Goal: Information Seeking & Learning: Find specific fact

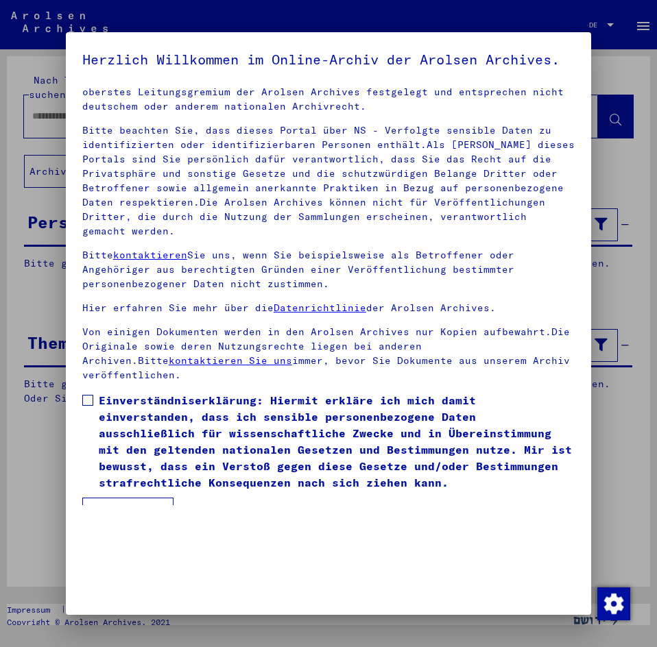
scroll to position [34, 0]
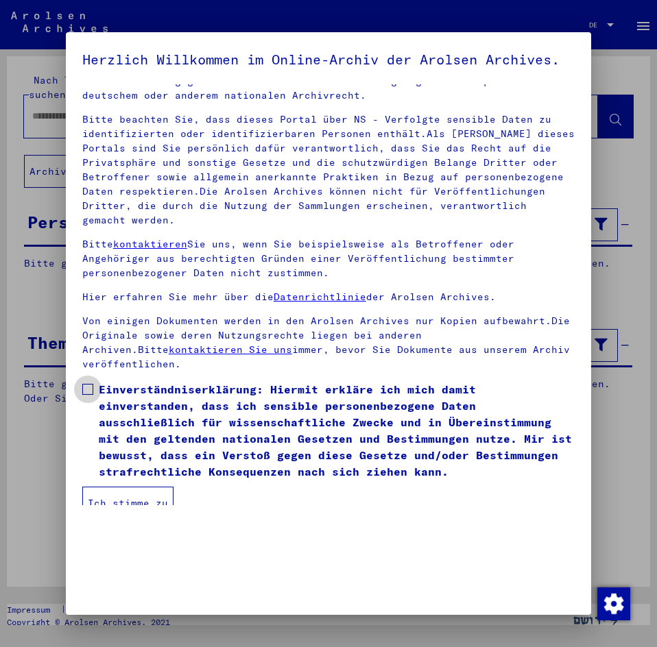
click at [85, 395] on span at bounding box center [87, 389] width 11 height 11
click at [126, 504] on button "Ich stimme zu" at bounding box center [127, 503] width 91 height 33
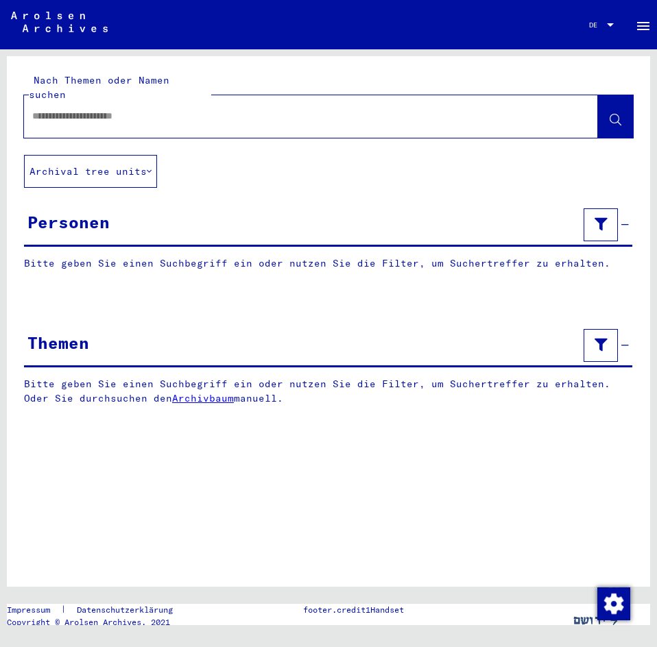
click at [225, 109] on input "text" at bounding box center [298, 116] width 533 height 14
click at [271, 109] on input "text" at bounding box center [298, 116] width 533 height 14
type input "**********"
click at [618, 114] on icon at bounding box center [615, 120] width 12 height 12
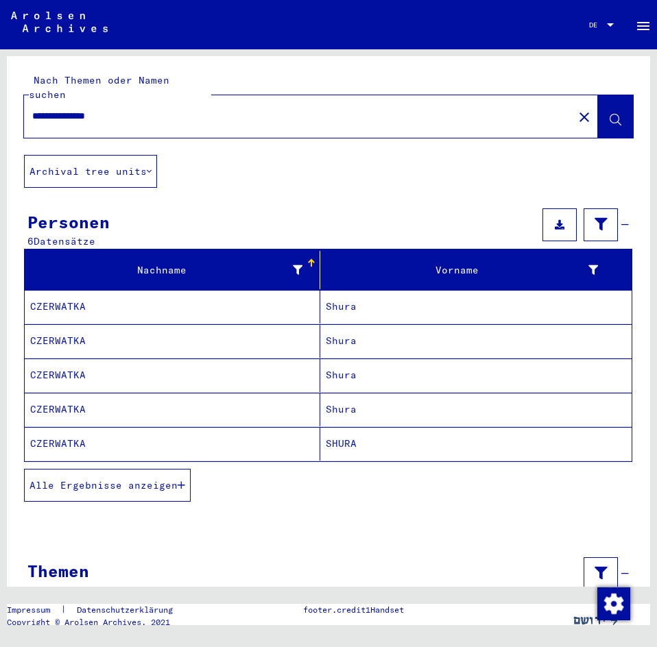
click at [202, 291] on mat-cell "CZERWATKA" at bounding box center [172, 307] width 295 height 34
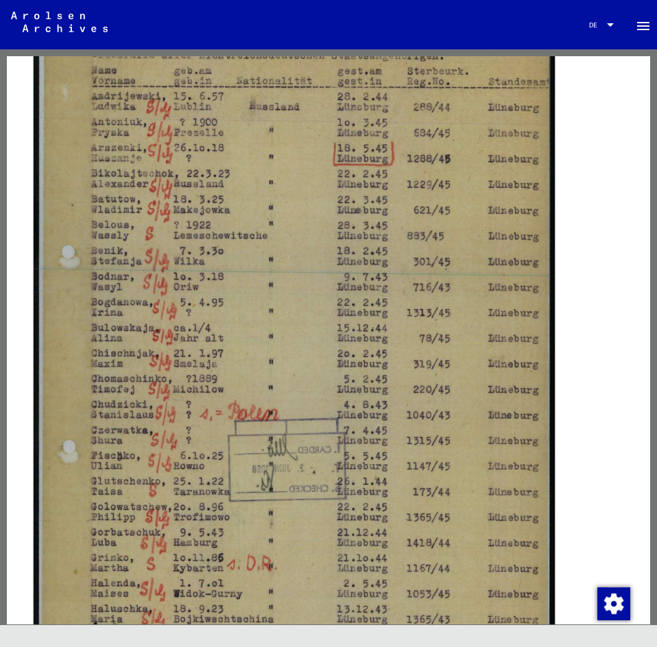
scroll to position [137, 0]
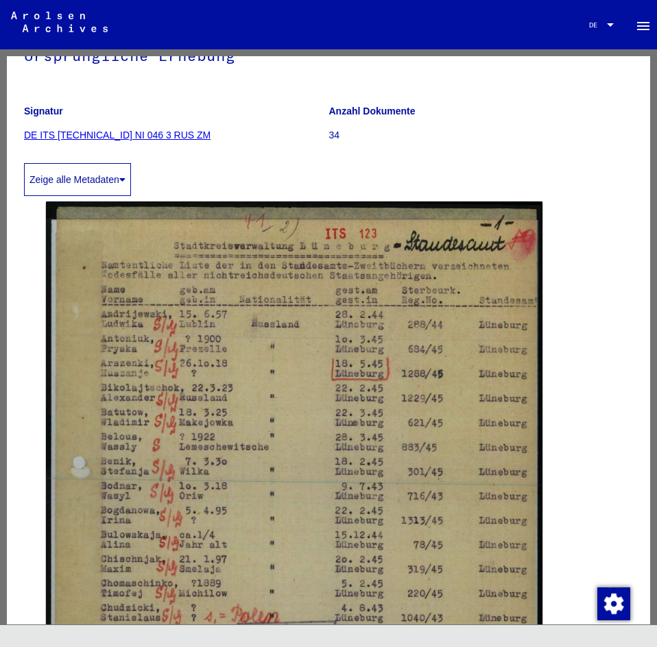
click at [563, 421] on div "DocID: 70687306" at bounding box center [328, 561] width 576 height 731
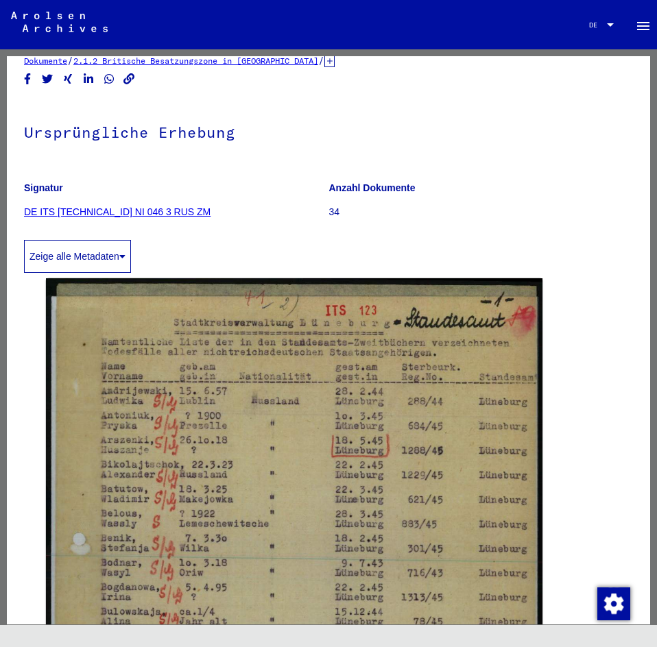
scroll to position [0, 0]
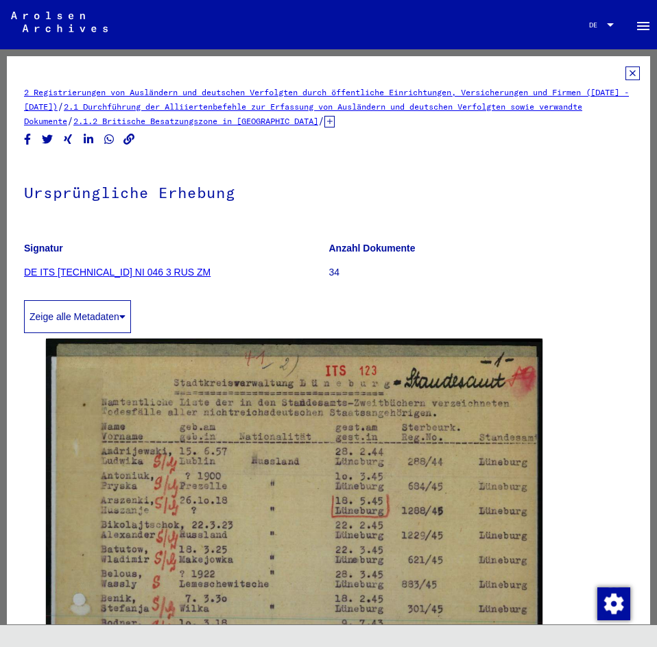
click at [625, 68] on icon at bounding box center [632, 73] width 14 height 14
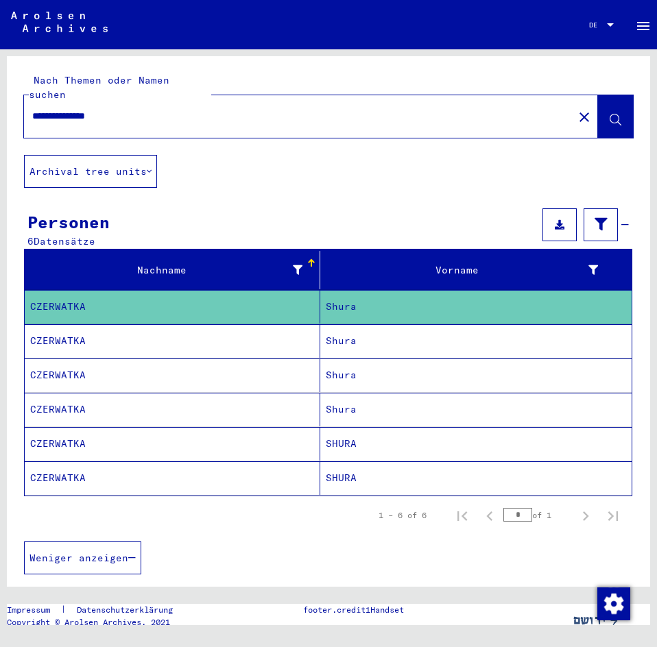
click at [205, 324] on mat-cell "CZERWATKA" at bounding box center [172, 341] width 295 height 34
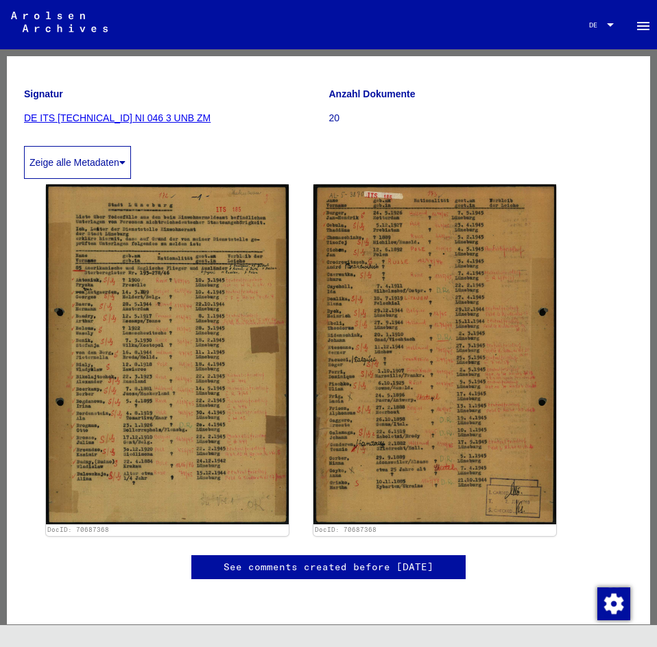
scroll to position [206, 0]
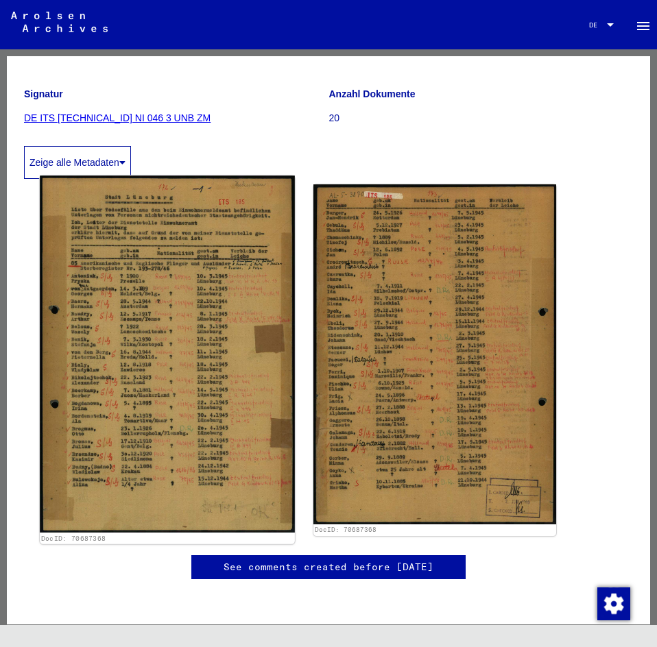
click at [229, 245] on img at bounding box center [167, 353] width 255 height 356
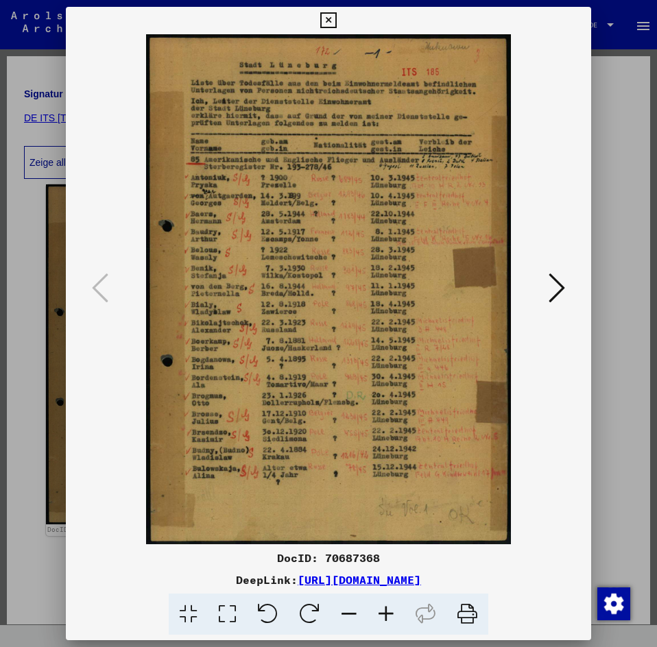
click at [389, 613] on icon at bounding box center [385, 615] width 37 height 42
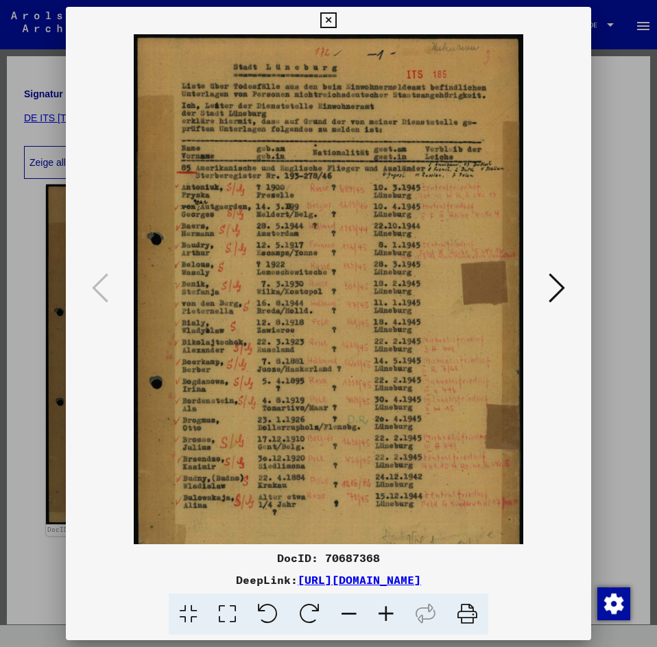
click at [389, 613] on icon at bounding box center [385, 615] width 37 height 42
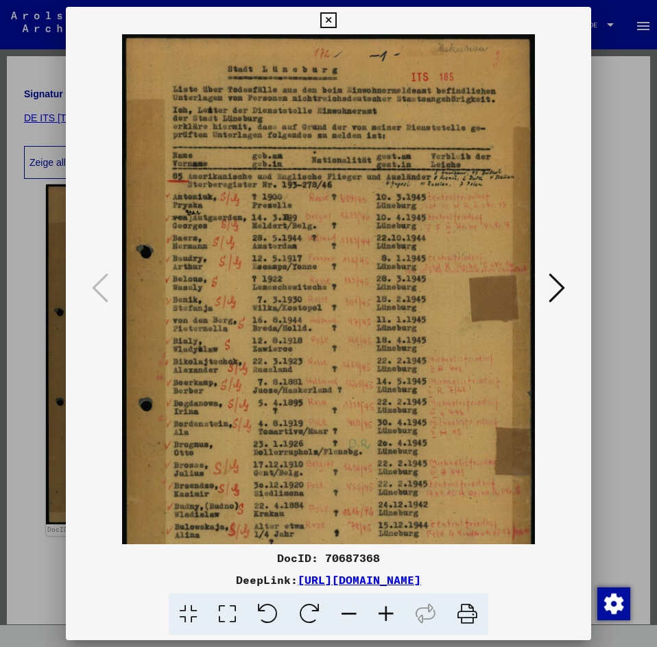
click at [361, 356] on img at bounding box center [328, 323] width 413 height 578
click at [555, 284] on icon at bounding box center [556, 287] width 16 height 33
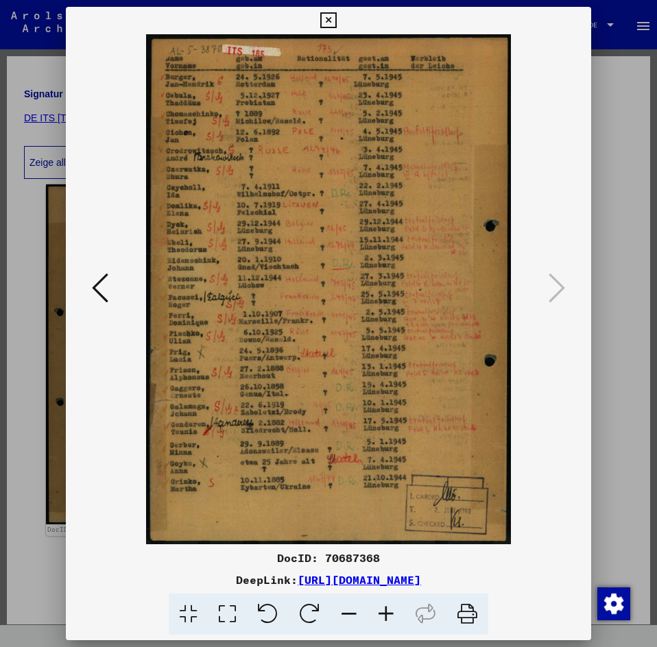
click at [327, 21] on icon at bounding box center [328, 20] width 16 height 16
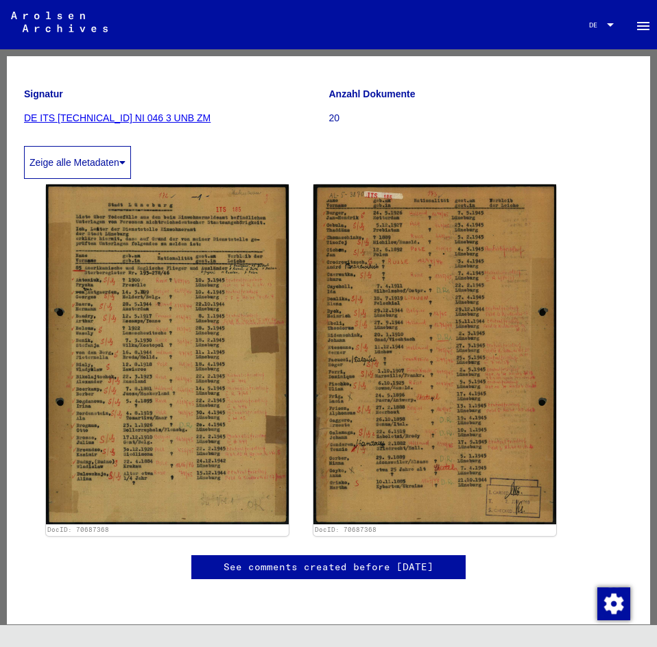
scroll to position [0, 0]
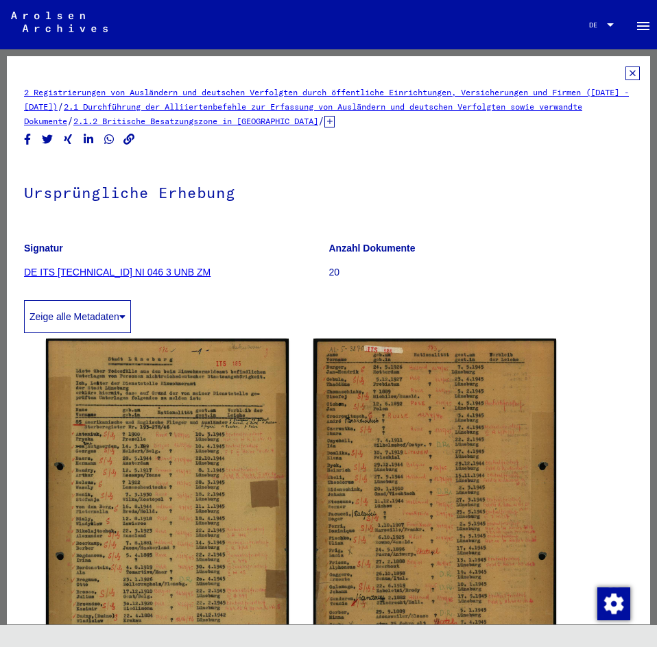
click at [625, 75] on icon at bounding box center [632, 73] width 14 height 14
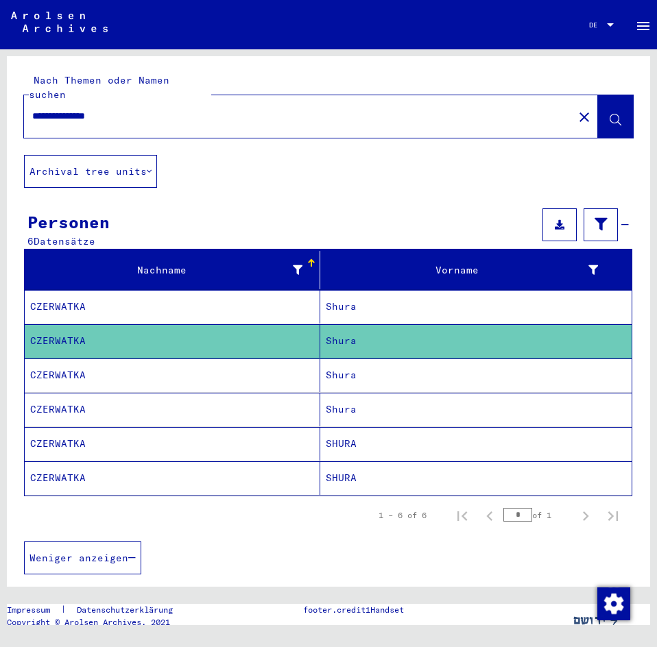
click at [225, 364] on mat-cell "CZERWATKA" at bounding box center [172, 375] width 295 height 34
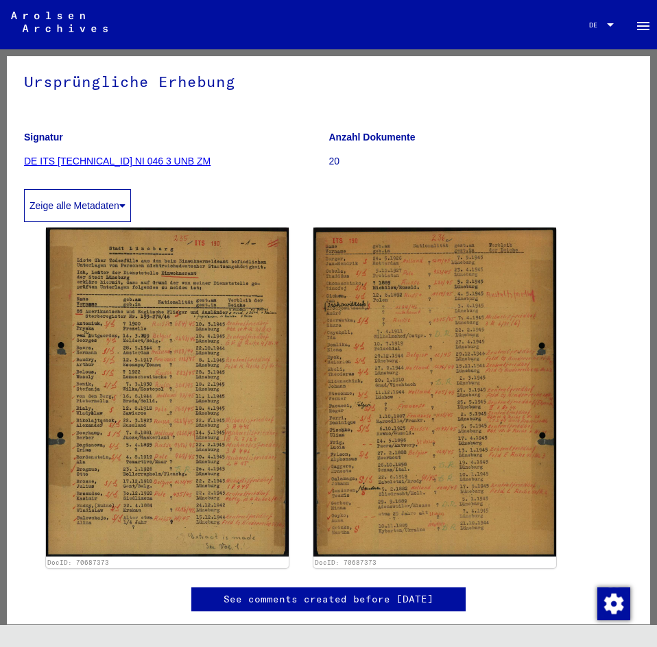
scroll to position [137, 0]
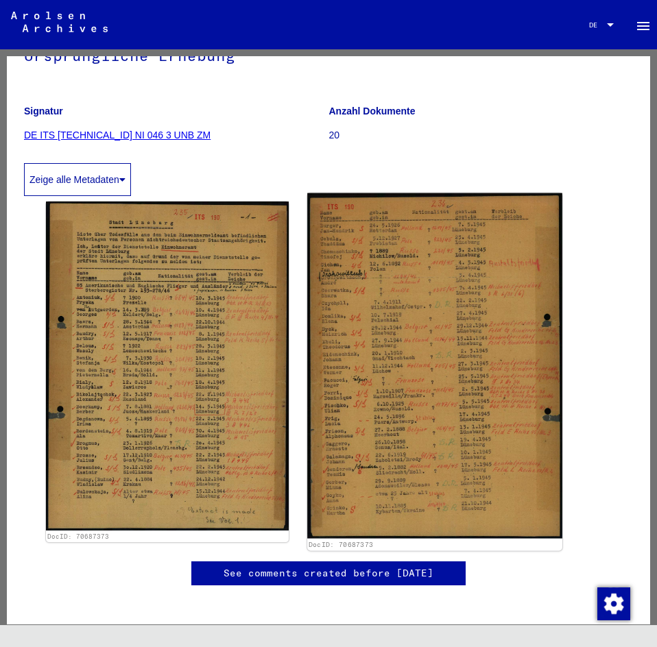
click at [483, 368] on img at bounding box center [434, 365] width 255 height 345
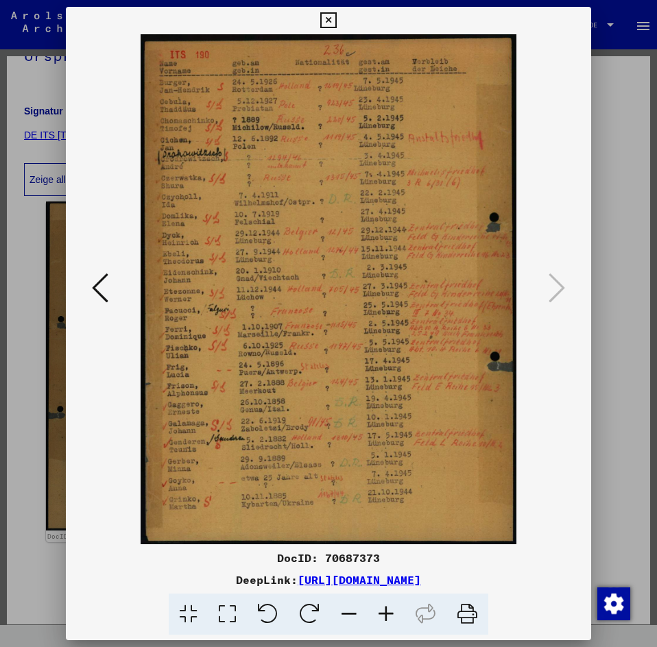
click at [327, 14] on icon at bounding box center [328, 20] width 16 height 16
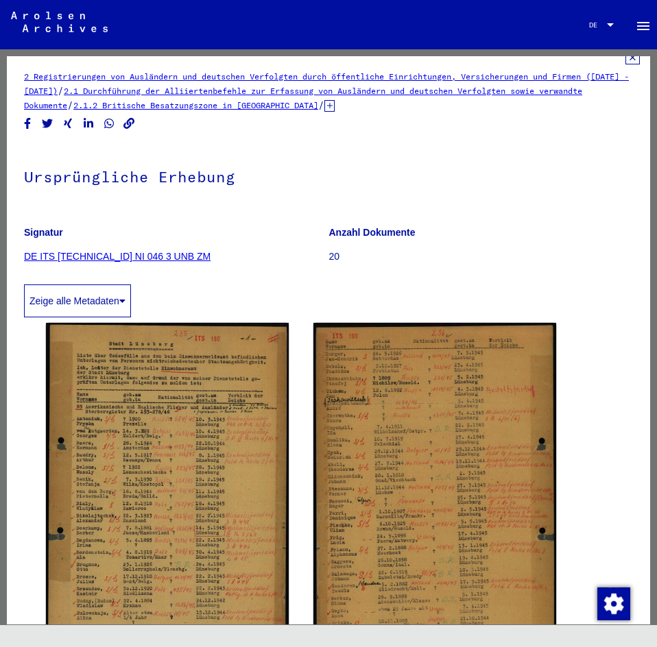
scroll to position [0, 0]
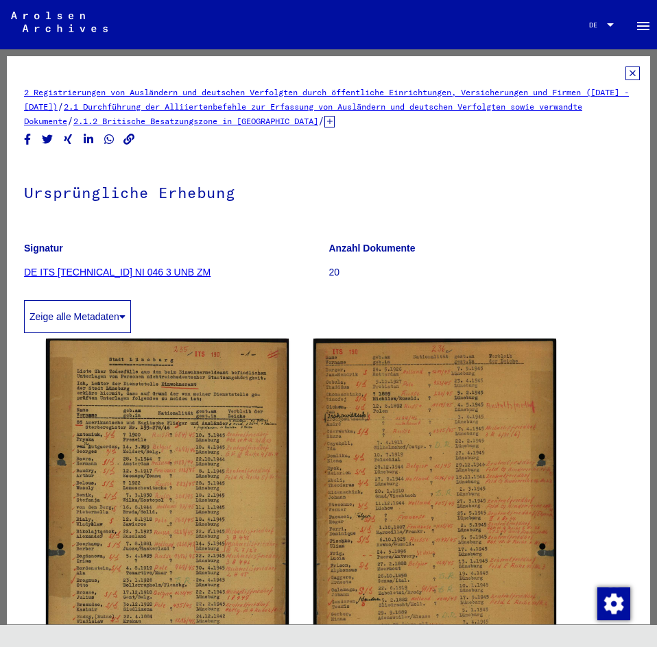
click at [625, 73] on icon at bounding box center [632, 73] width 14 height 14
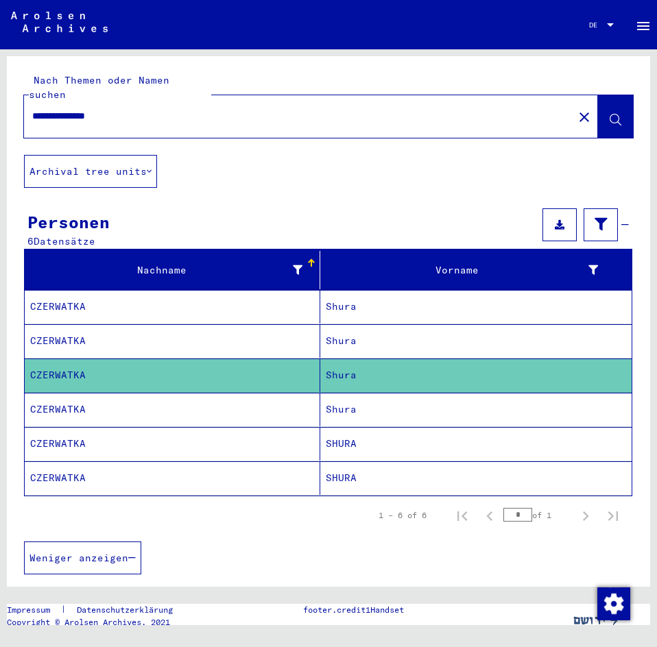
click at [195, 393] on mat-cell "CZERWATKA" at bounding box center [172, 410] width 295 height 34
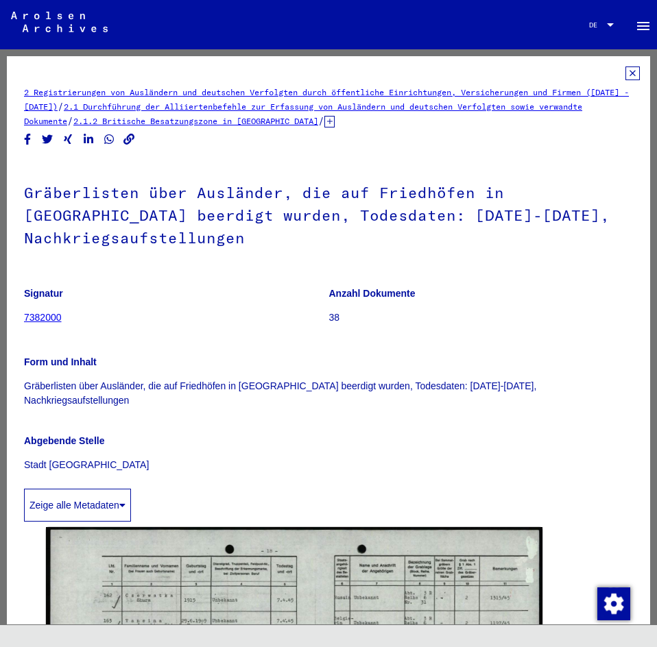
click at [625, 70] on icon at bounding box center [632, 73] width 14 height 14
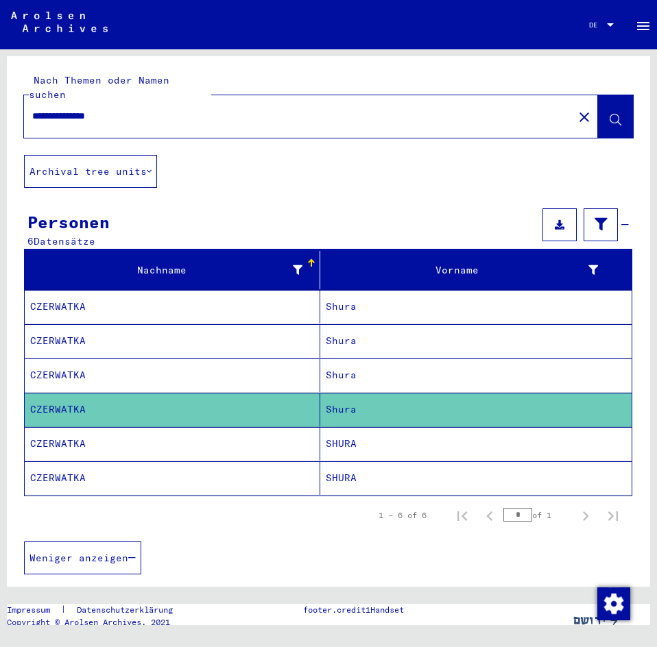
click at [281, 429] on mat-cell "CZERWATKA" at bounding box center [172, 444] width 295 height 34
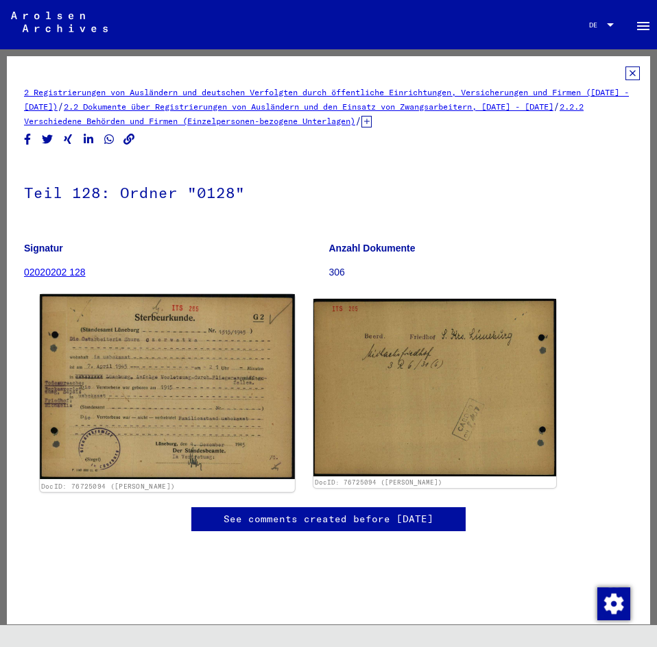
click at [210, 369] on img at bounding box center [167, 386] width 255 height 185
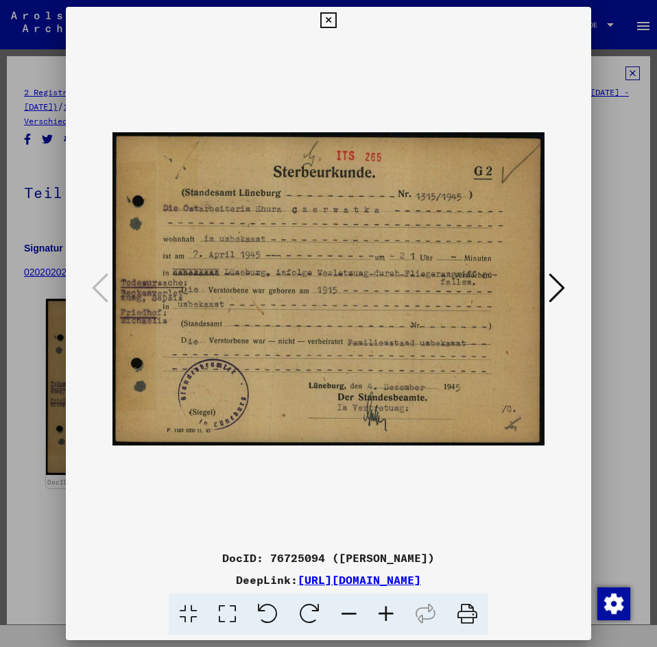
click at [330, 19] on icon at bounding box center [328, 20] width 16 height 16
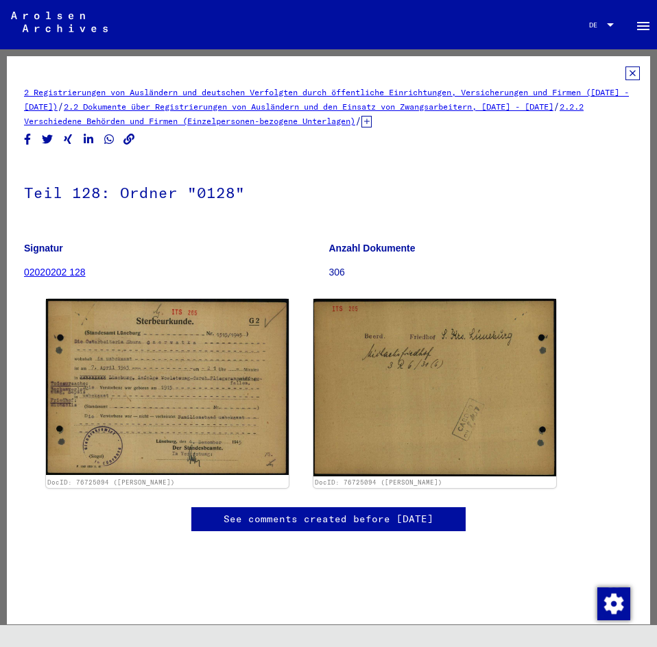
click at [625, 74] on icon at bounding box center [632, 73] width 14 height 14
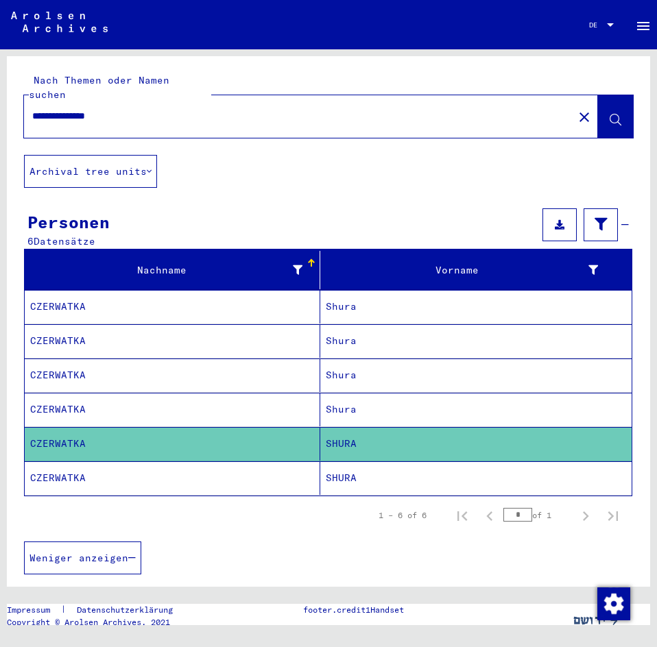
click at [220, 462] on mat-cell "CZERWATKA" at bounding box center [172, 478] width 295 height 34
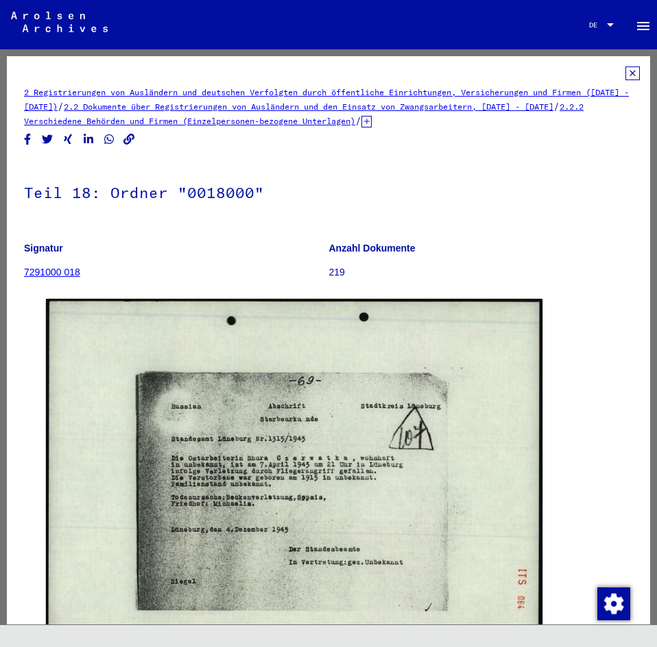
click at [625, 69] on icon at bounding box center [632, 73] width 14 height 14
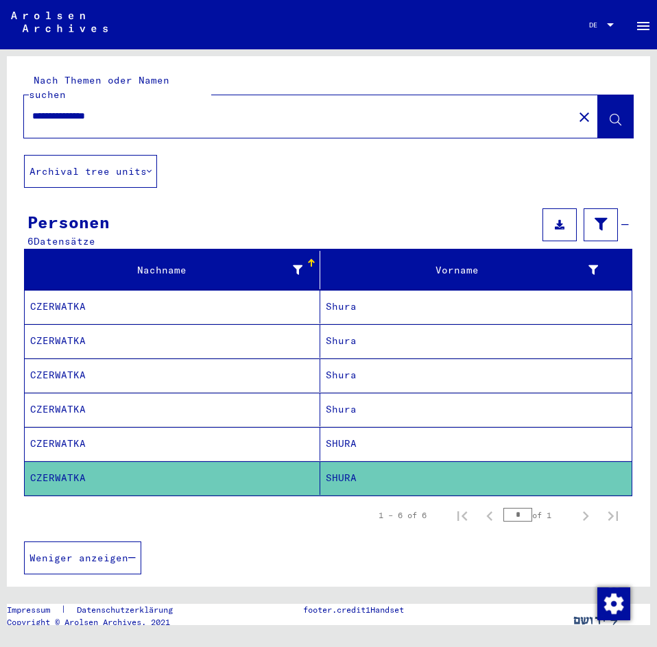
click at [576, 109] on mat-icon "close" at bounding box center [584, 117] width 16 height 16
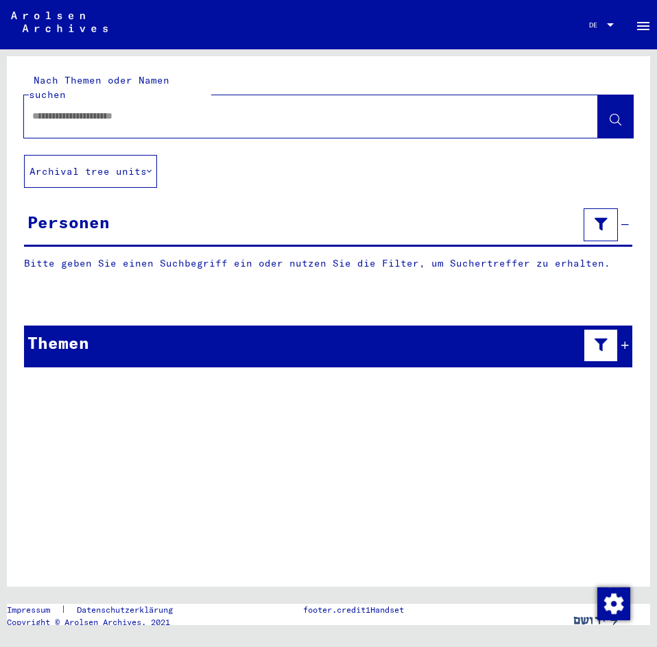
click at [291, 101] on div at bounding box center [294, 116] width 541 height 31
click at [247, 109] on input "text" at bounding box center [298, 116] width 533 height 14
type input "********"
click at [613, 114] on icon at bounding box center [615, 120] width 12 height 12
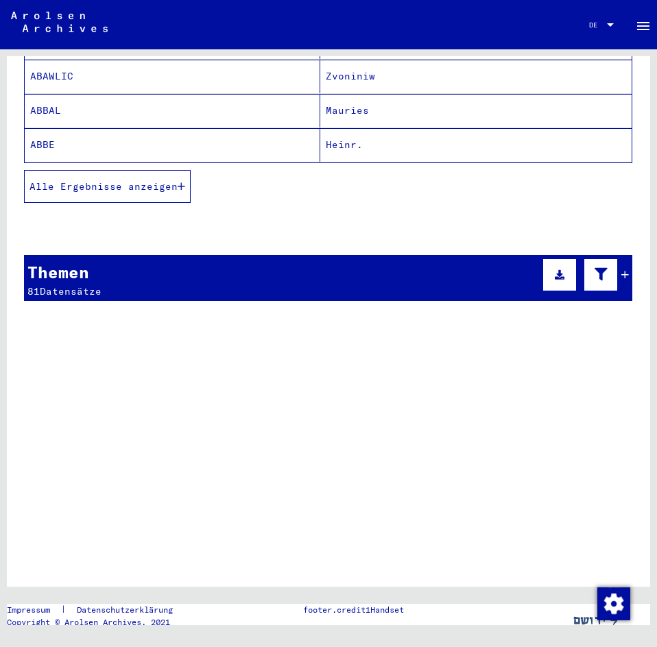
scroll to position [343, 0]
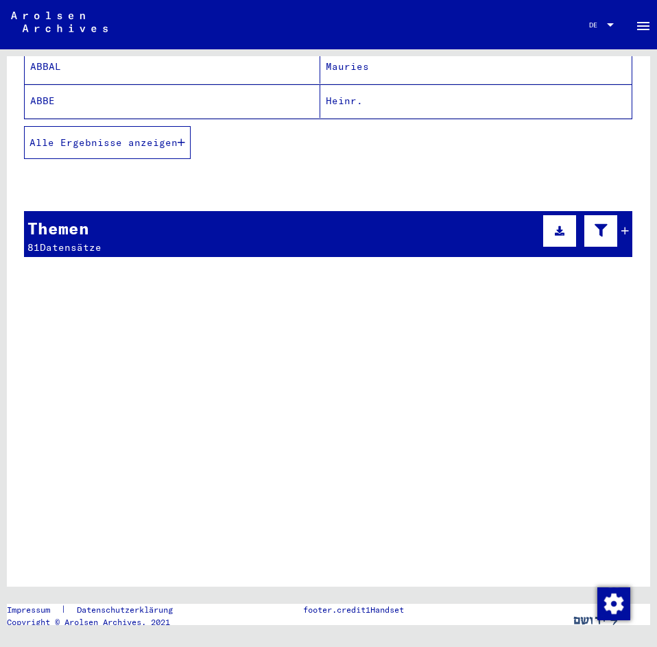
click at [54, 241] on span "Datensätze" at bounding box center [71, 247] width 62 height 12
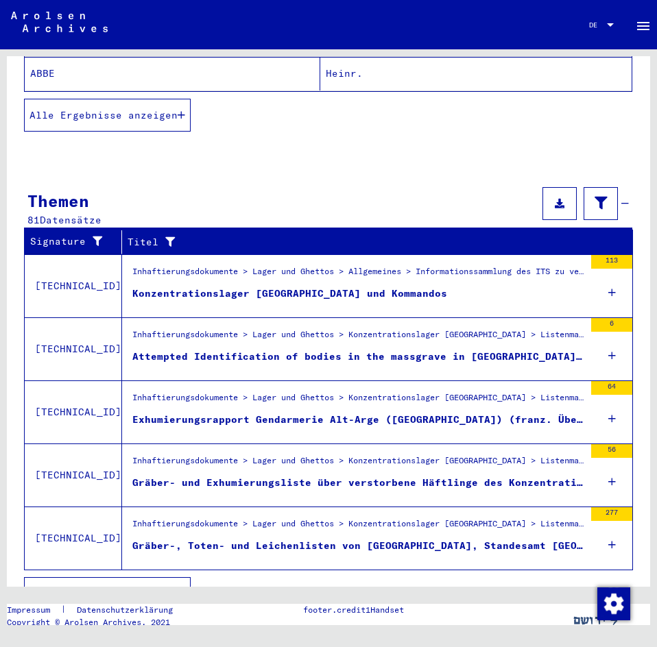
scroll to position [397, 0]
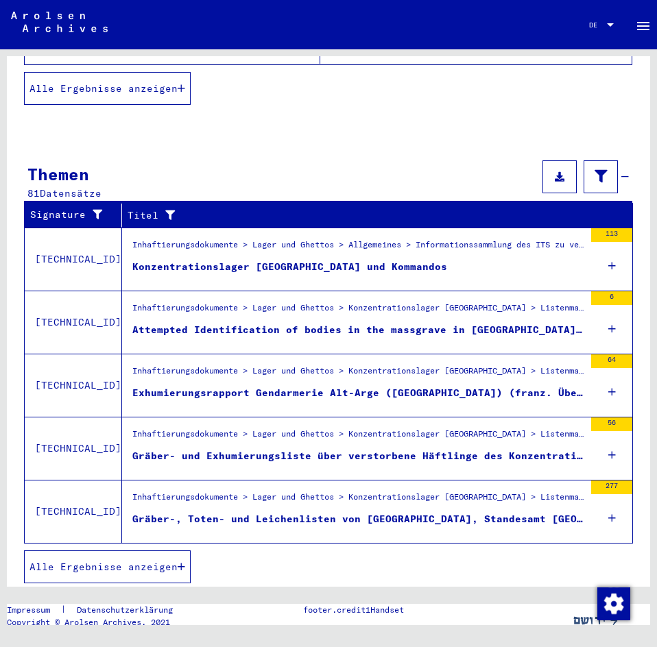
click at [141, 428] on div "Inhaftierungsdokumente > Lager und Ghettos > Konzentrationslager [GEOGRAPHIC_DA…" at bounding box center [358, 437] width 452 height 19
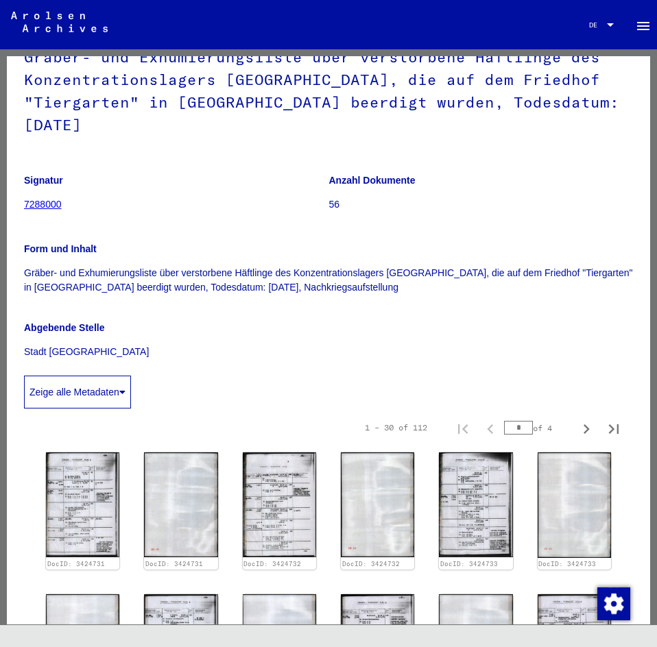
scroll to position [137, 0]
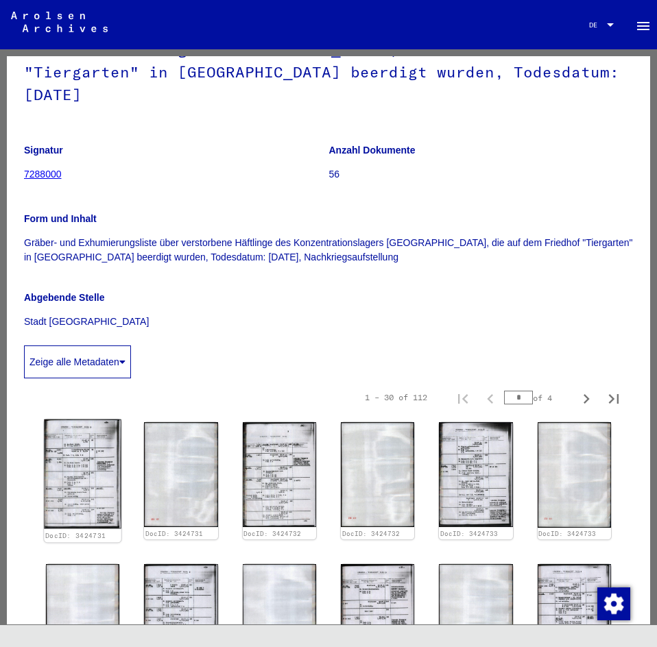
click at [71, 434] on img at bounding box center [82, 474] width 77 height 110
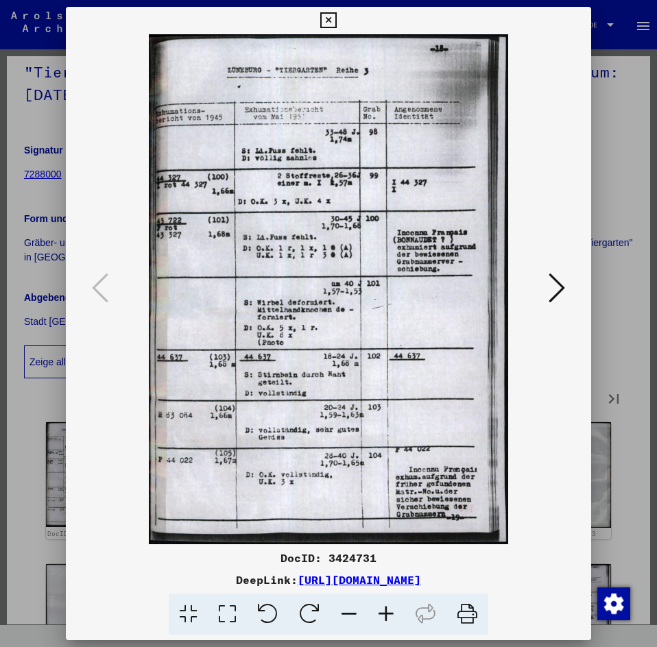
click at [557, 289] on icon at bounding box center [556, 287] width 16 height 33
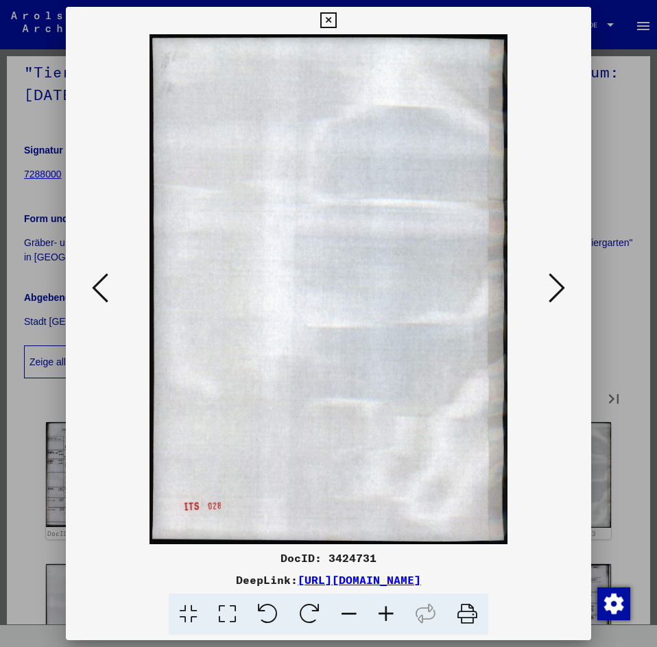
click at [557, 289] on icon at bounding box center [556, 287] width 16 height 33
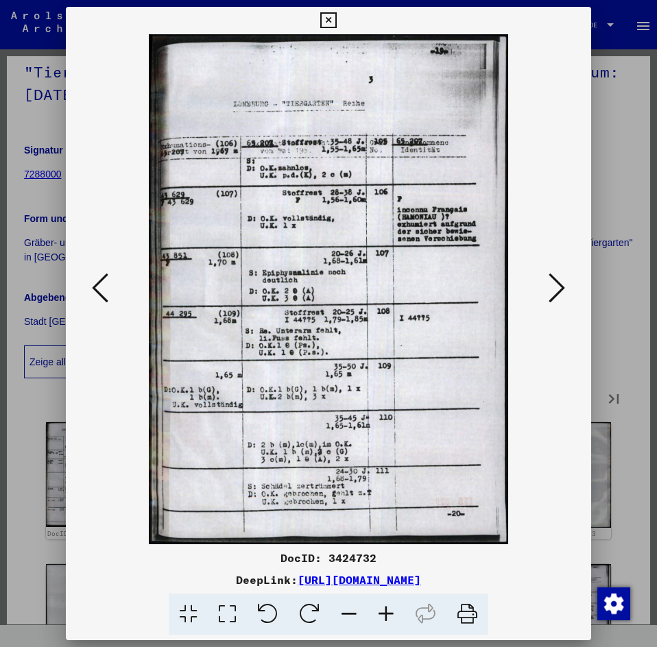
click at [557, 289] on icon at bounding box center [556, 287] width 16 height 33
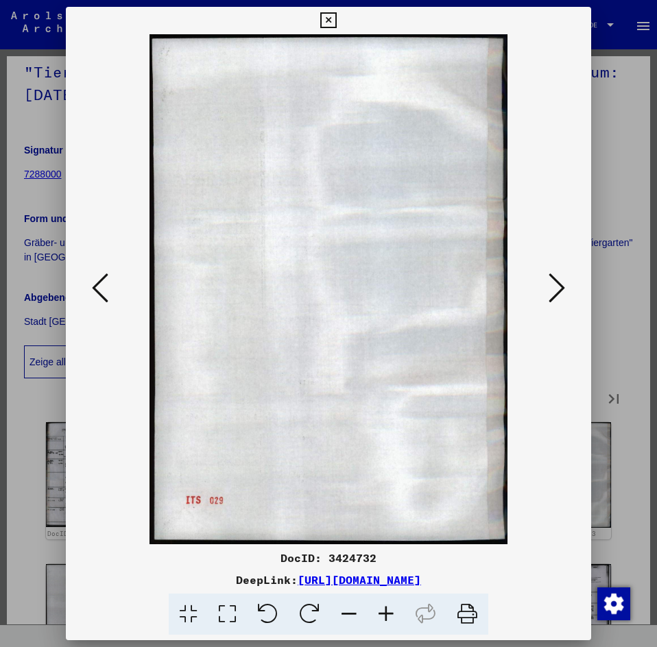
click at [557, 289] on icon at bounding box center [556, 287] width 16 height 33
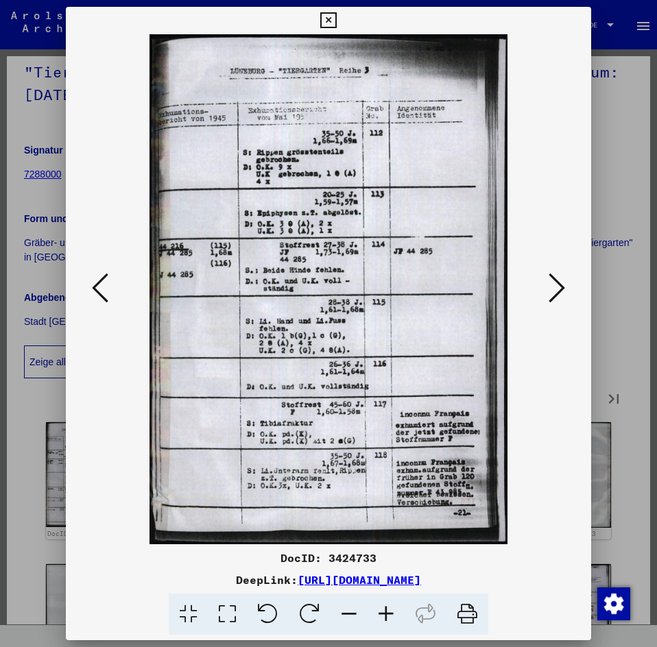
click at [557, 289] on icon at bounding box center [556, 287] width 16 height 33
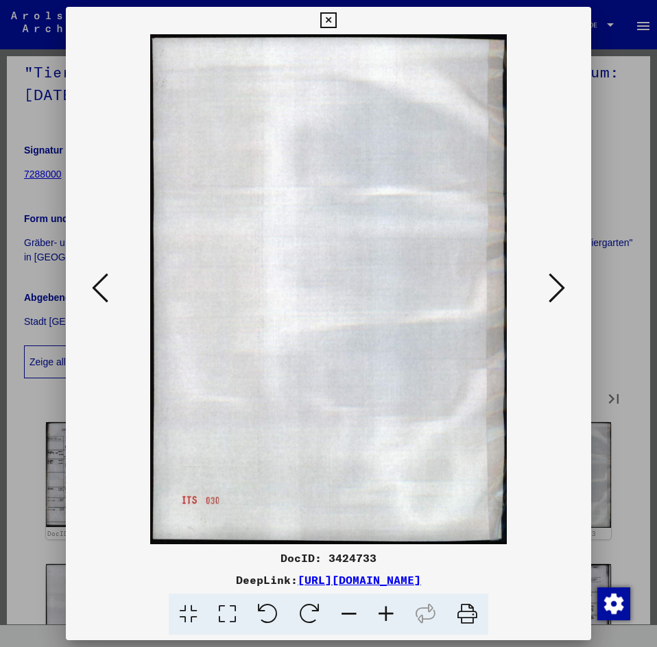
click at [557, 289] on icon at bounding box center [556, 287] width 16 height 33
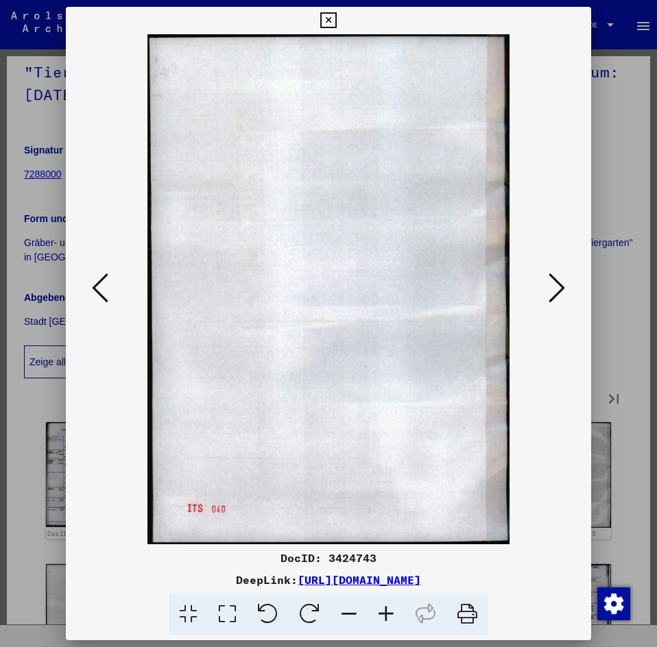
click at [557, 289] on icon at bounding box center [556, 287] width 16 height 33
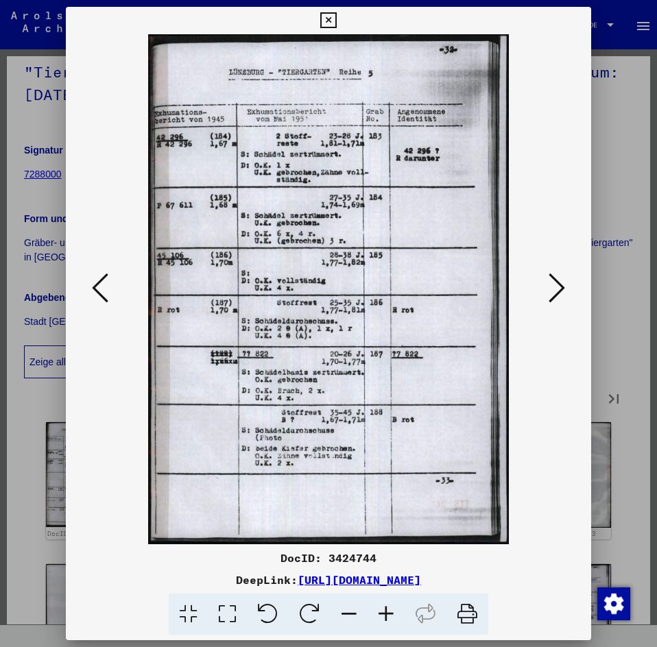
click at [557, 289] on icon at bounding box center [556, 287] width 16 height 33
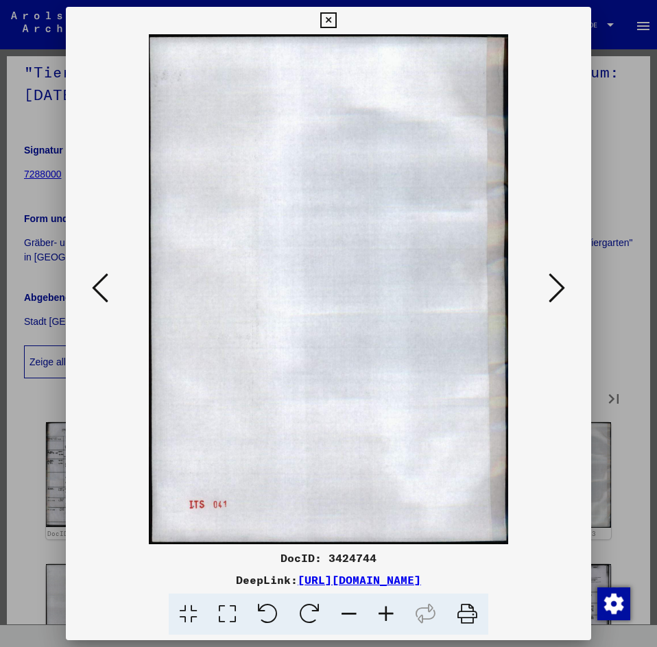
click at [557, 289] on icon at bounding box center [556, 287] width 16 height 33
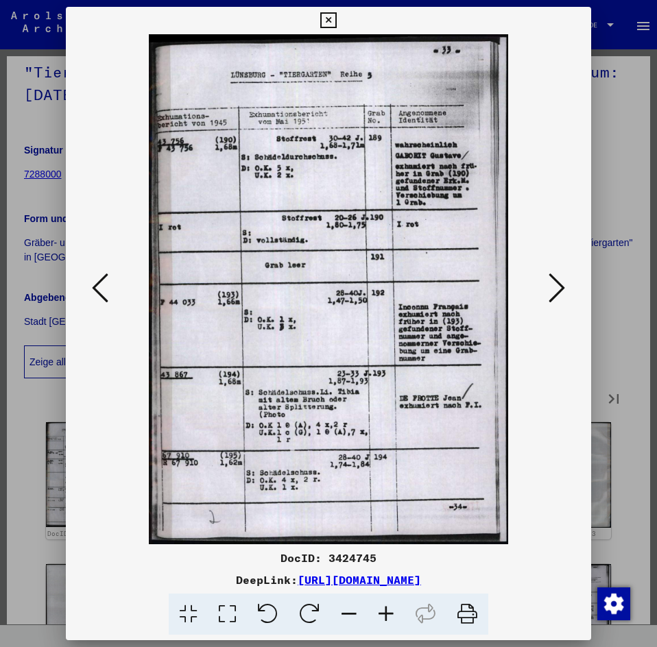
click at [557, 289] on icon at bounding box center [556, 287] width 16 height 33
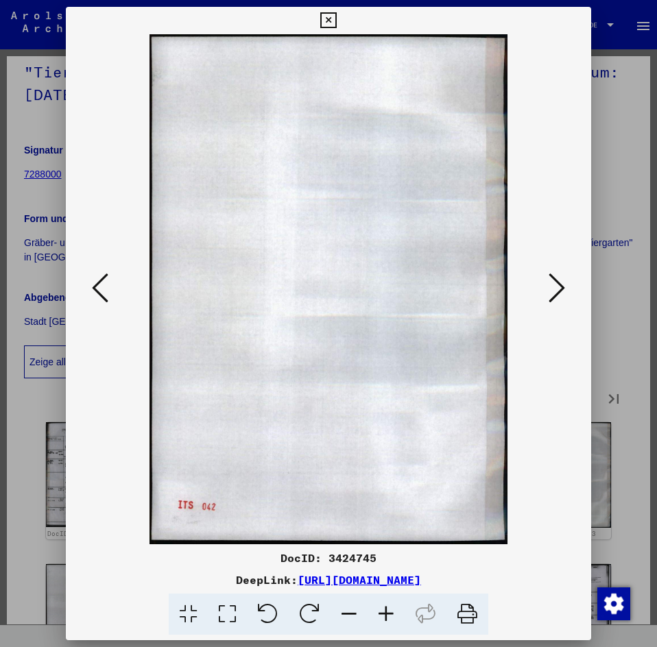
click at [557, 289] on icon at bounding box center [556, 287] width 16 height 33
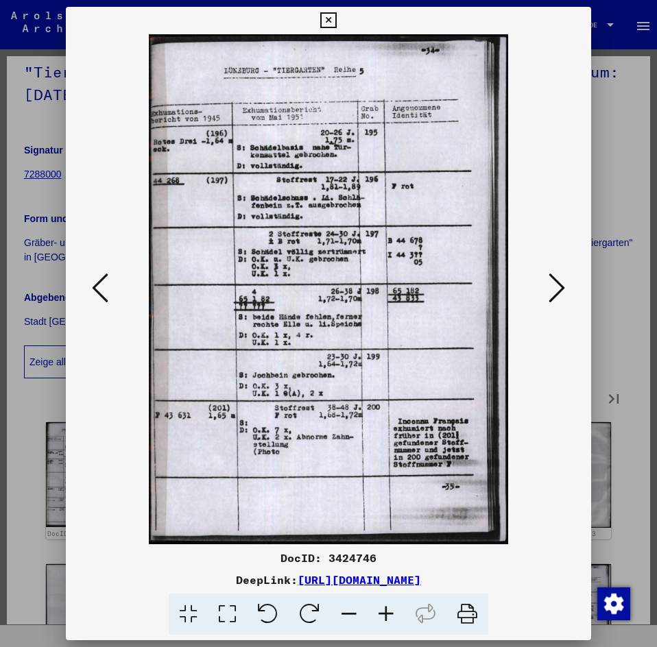
click at [557, 289] on icon at bounding box center [556, 287] width 16 height 33
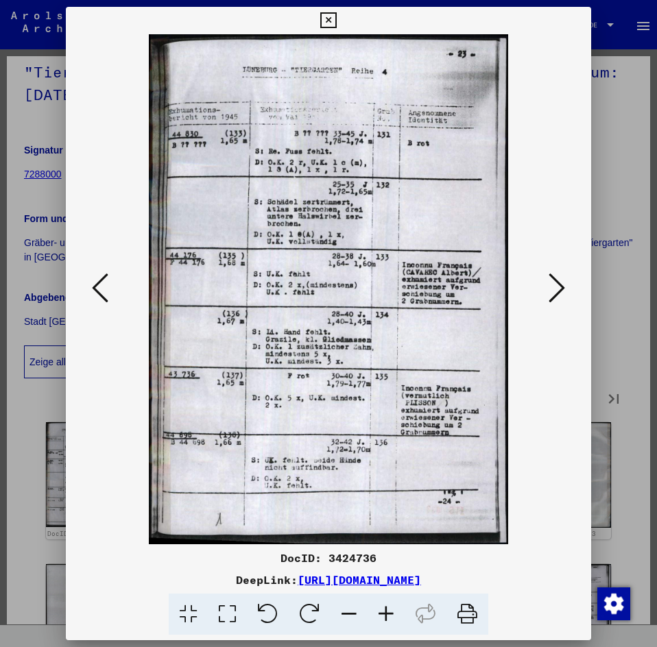
click at [557, 289] on icon at bounding box center [556, 287] width 16 height 33
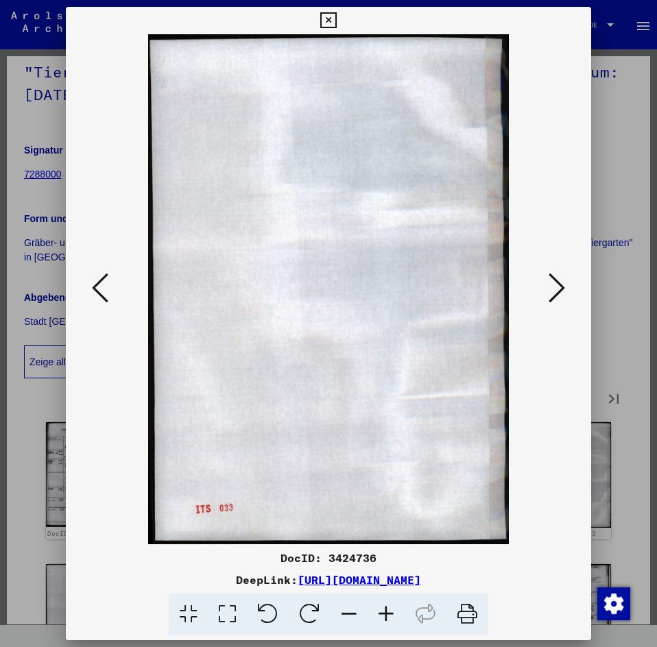
click at [557, 289] on icon at bounding box center [556, 287] width 16 height 33
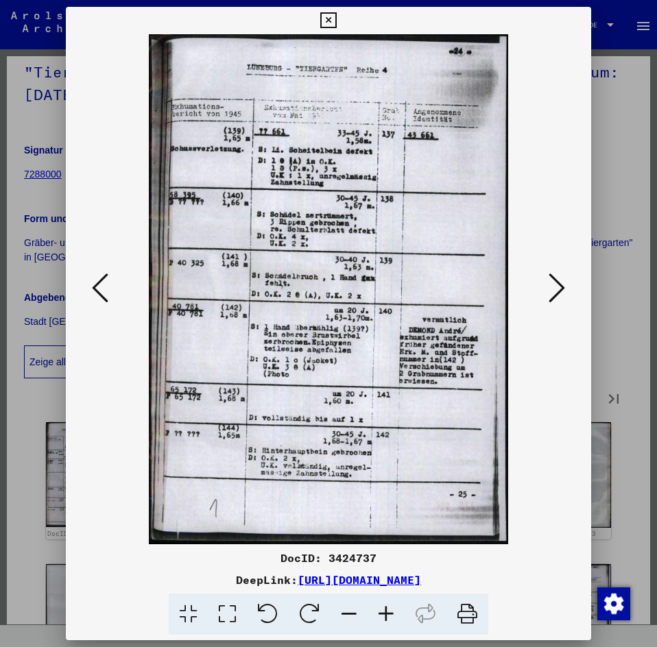
click at [557, 289] on icon at bounding box center [556, 287] width 16 height 33
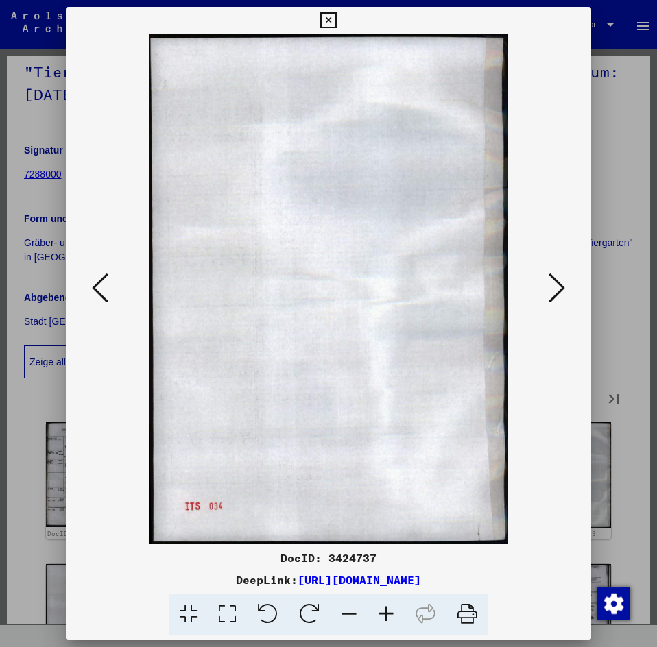
click at [557, 289] on icon at bounding box center [556, 287] width 16 height 33
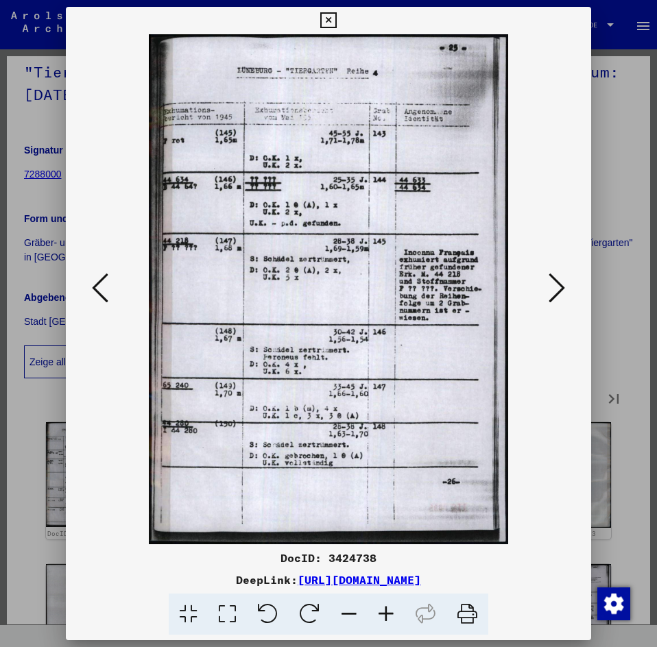
click at [557, 289] on icon at bounding box center [556, 287] width 16 height 33
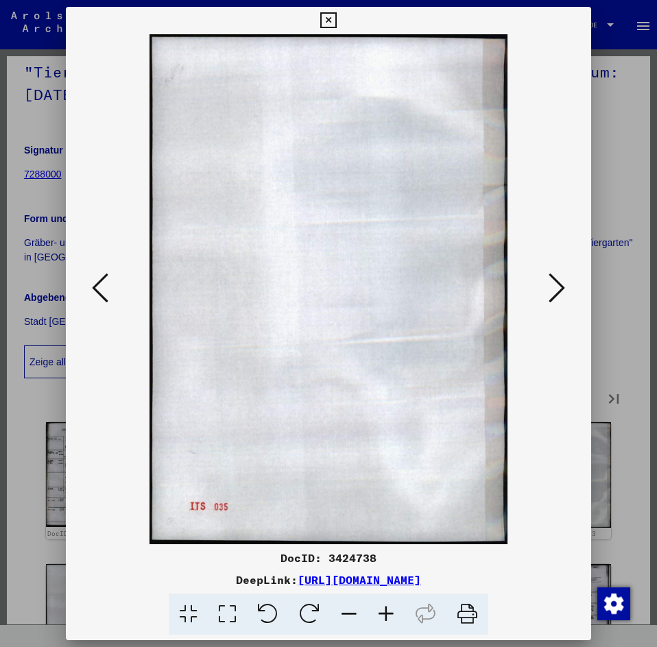
click at [557, 289] on icon at bounding box center [556, 287] width 16 height 33
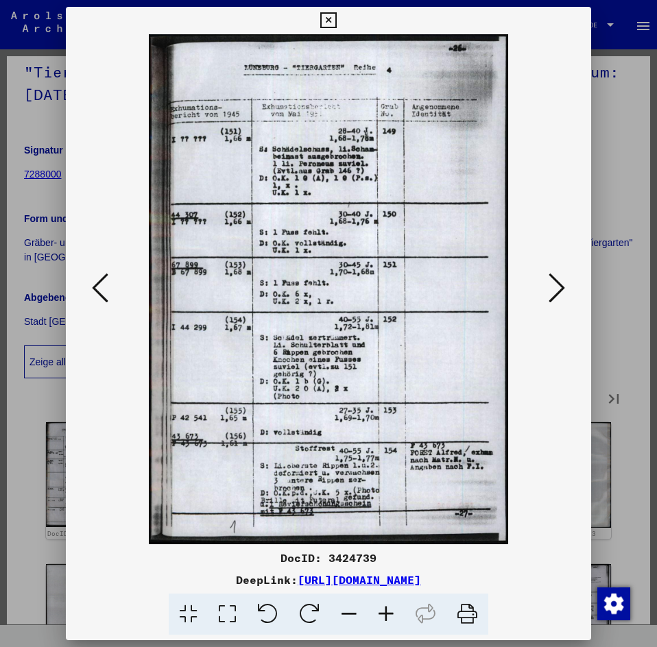
click at [557, 289] on icon at bounding box center [556, 287] width 16 height 33
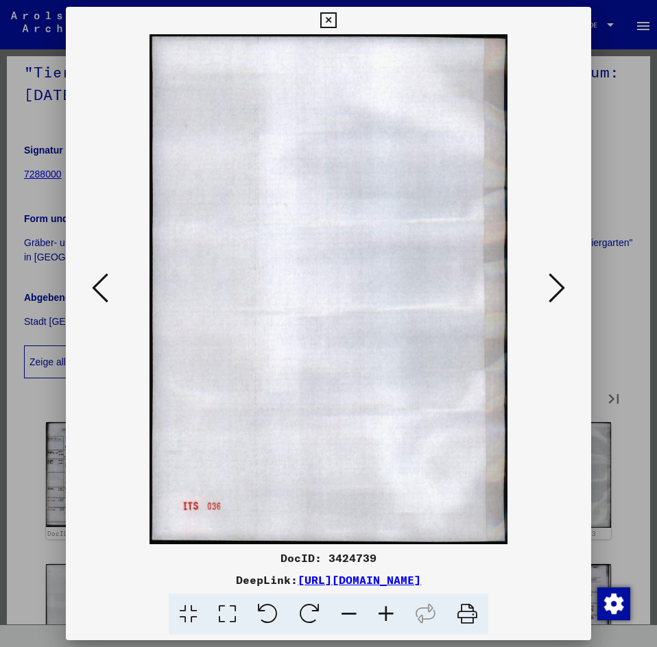
click at [557, 289] on icon at bounding box center [556, 287] width 16 height 33
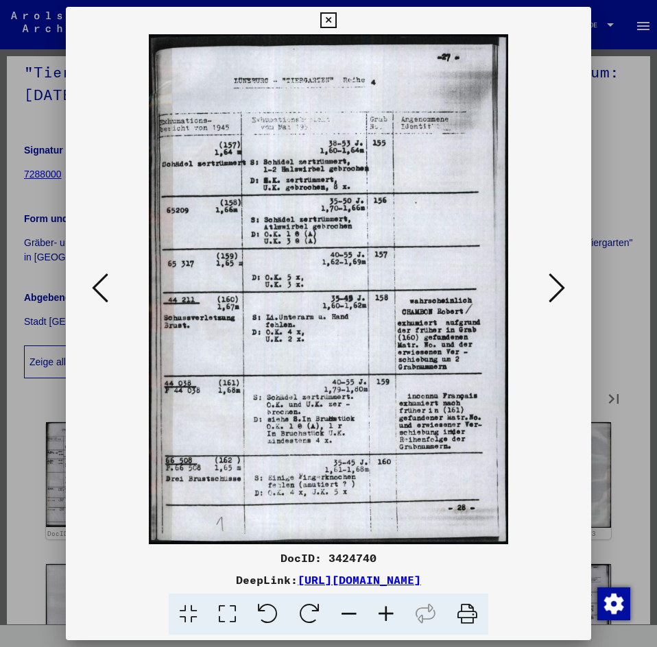
click at [557, 289] on icon at bounding box center [556, 287] width 16 height 33
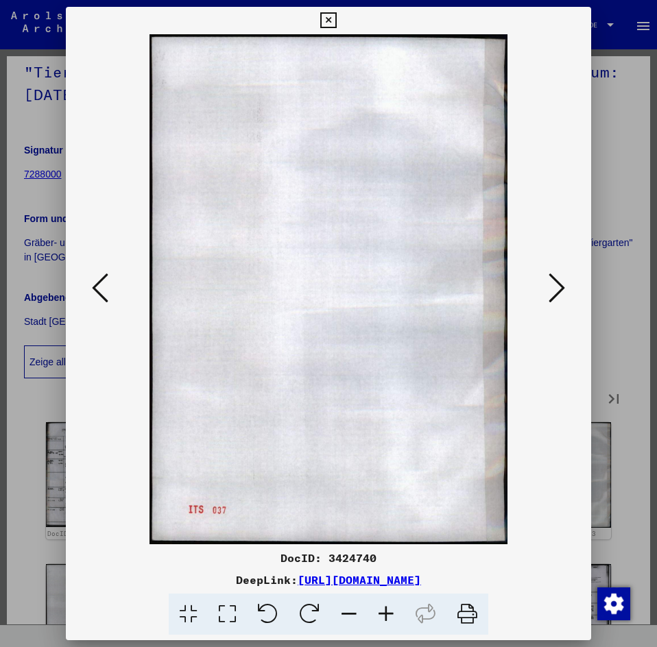
click at [557, 289] on icon at bounding box center [556, 287] width 16 height 33
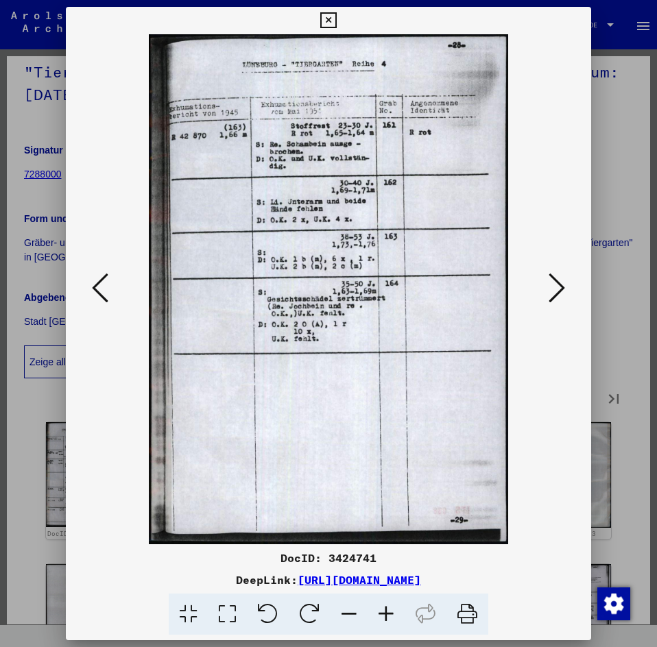
click at [557, 289] on icon at bounding box center [556, 287] width 16 height 33
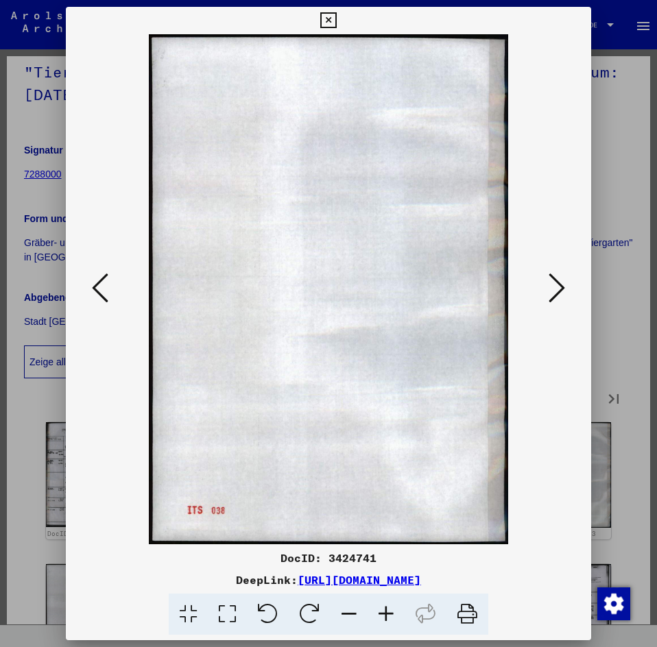
click at [333, 21] on icon at bounding box center [328, 20] width 16 height 16
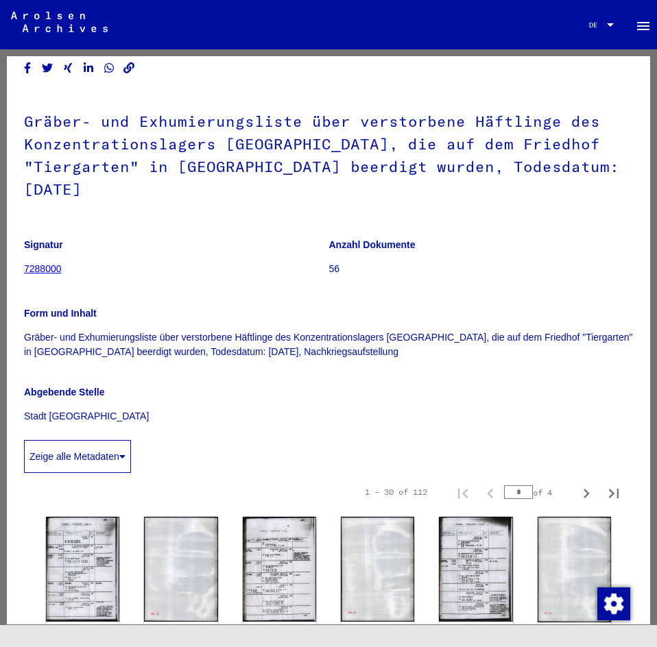
scroll to position [0, 0]
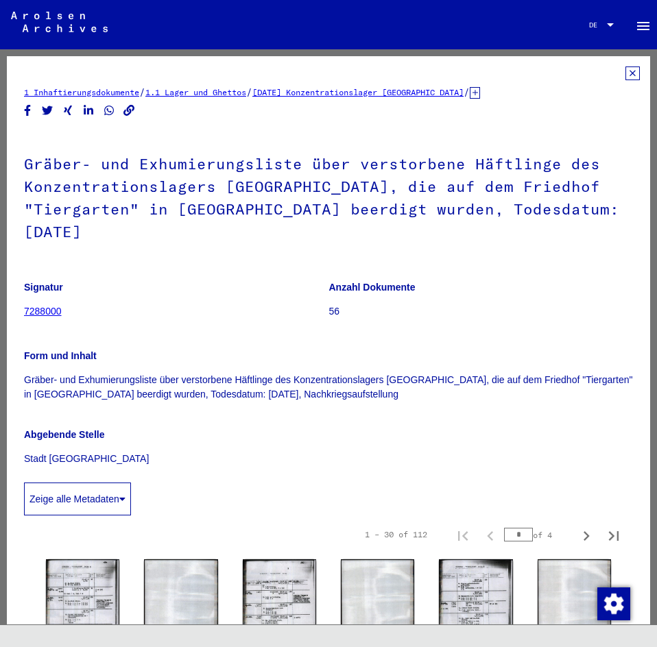
click at [625, 71] on icon at bounding box center [632, 73] width 14 height 14
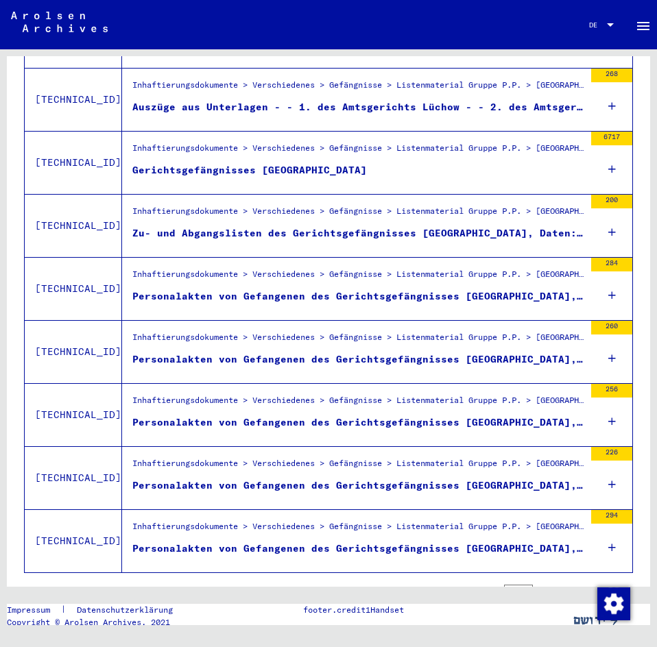
scroll to position [1439, 0]
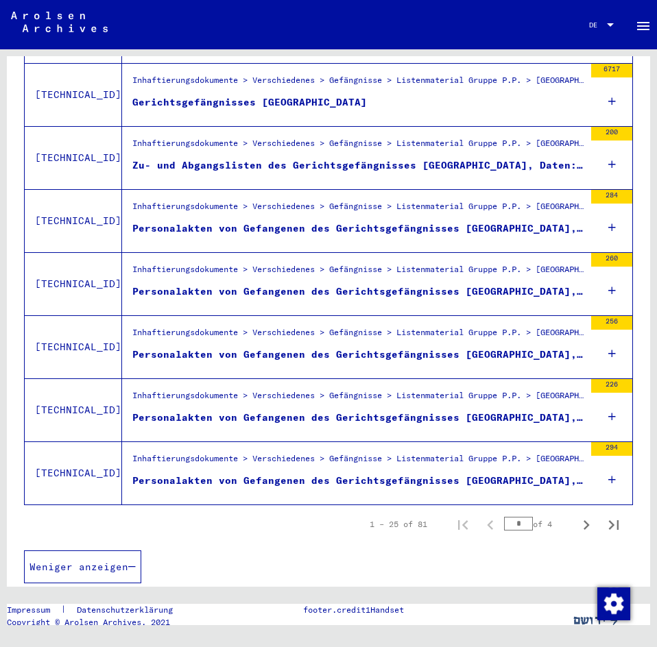
click at [103, 561] on span "Weniger anzeigen" at bounding box center [78, 567] width 99 height 12
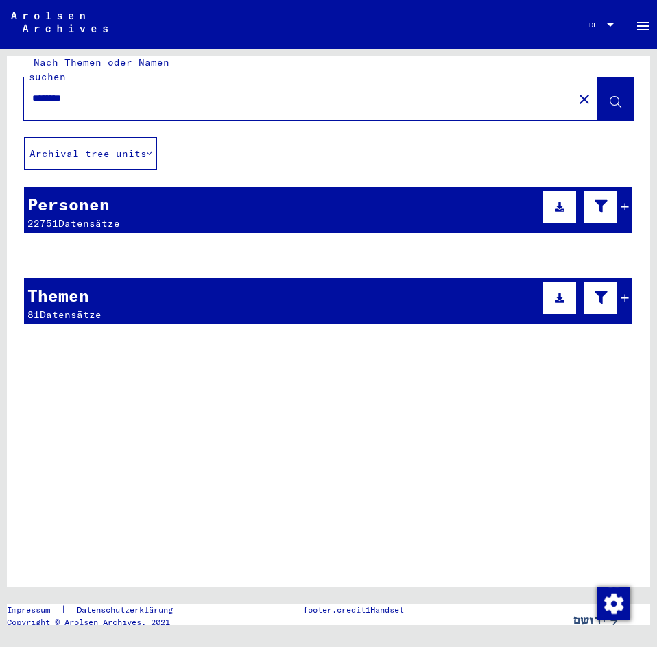
scroll to position [0, 0]
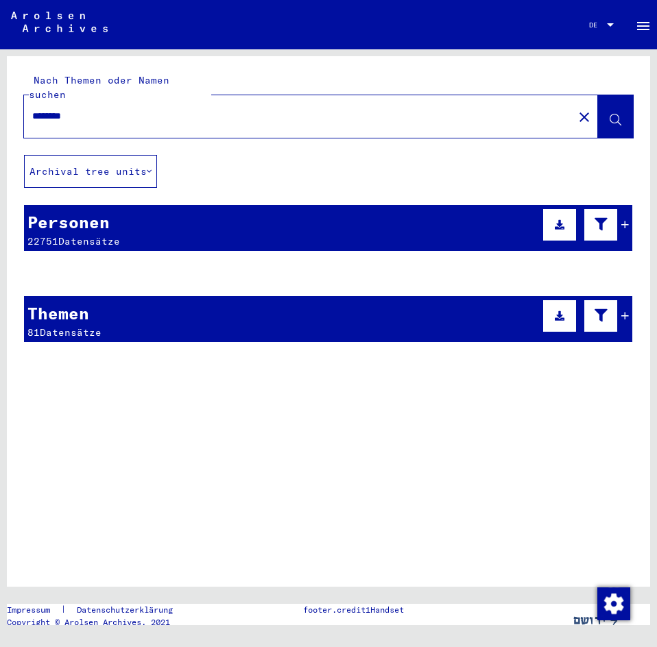
click at [71, 324] on mat-cell "AANOIMER" at bounding box center [172, 341] width 295 height 34
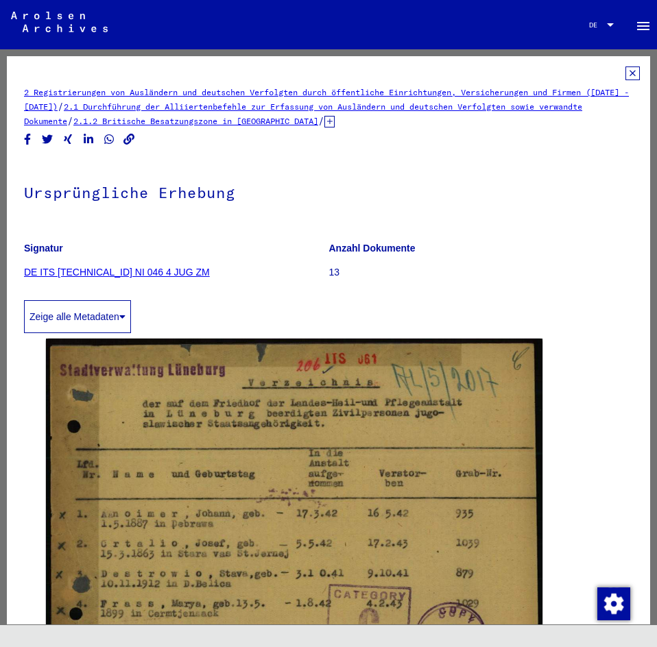
click at [625, 70] on icon at bounding box center [632, 73] width 14 height 14
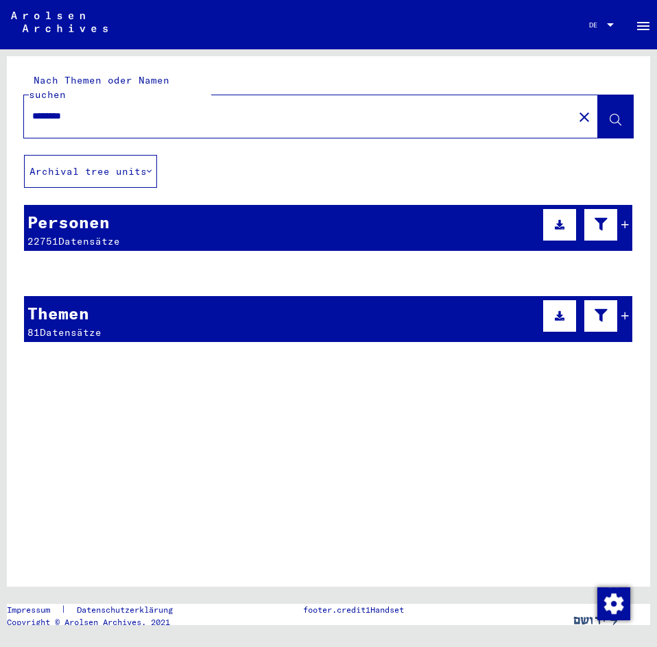
click at [74, 297] on mat-cell "AANDEWIL" at bounding box center [172, 307] width 295 height 34
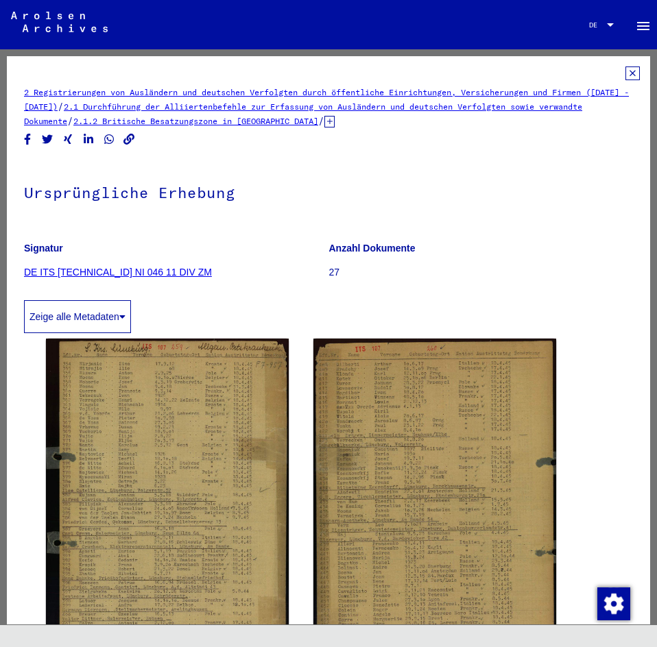
click at [625, 70] on icon at bounding box center [632, 73] width 14 height 14
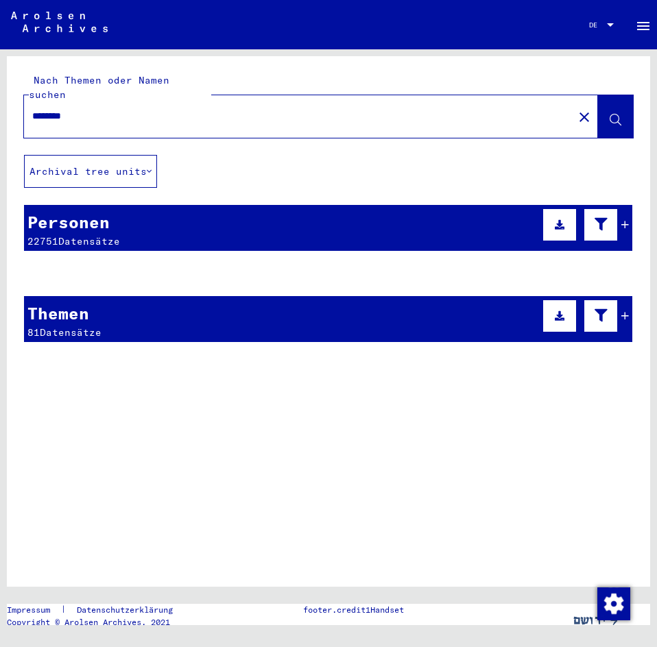
click at [594, 310] on icon at bounding box center [600, 315] width 13 height 10
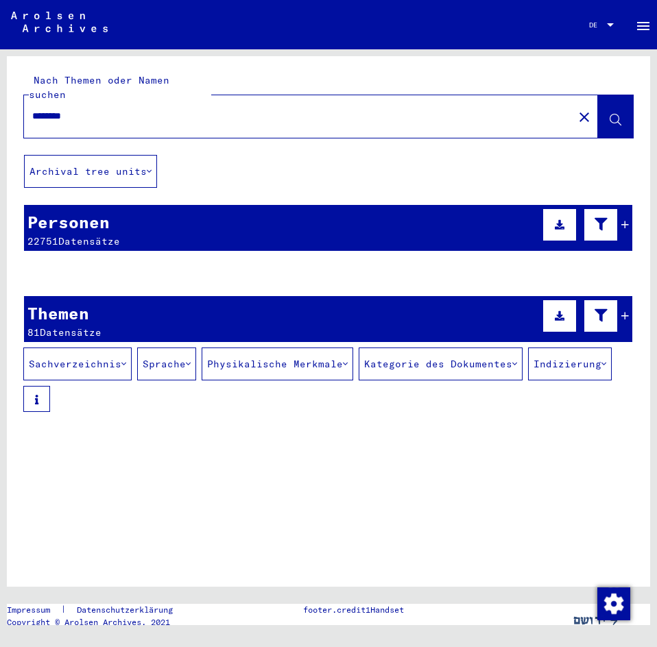
click at [616, 298] on mat-cell "Hendrika" at bounding box center [475, 307] width 311 height 34
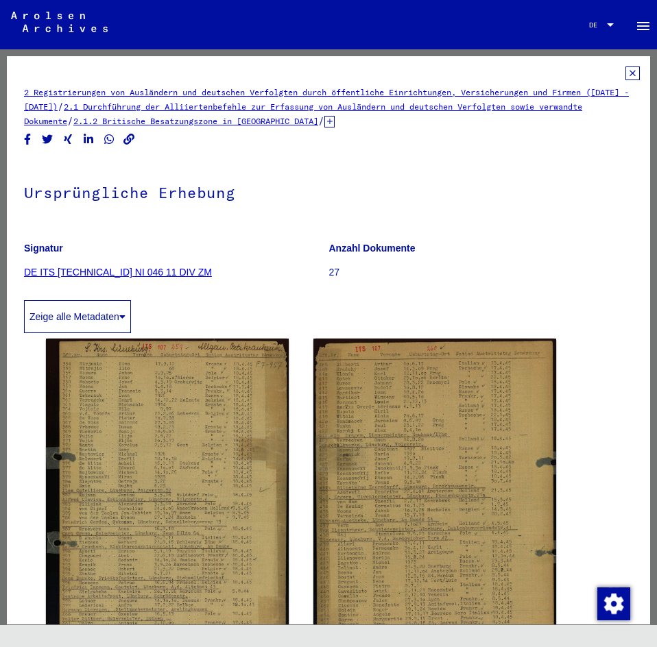
click at [625, 75] on icon at bounding box center [632, 73] width 14 height 14
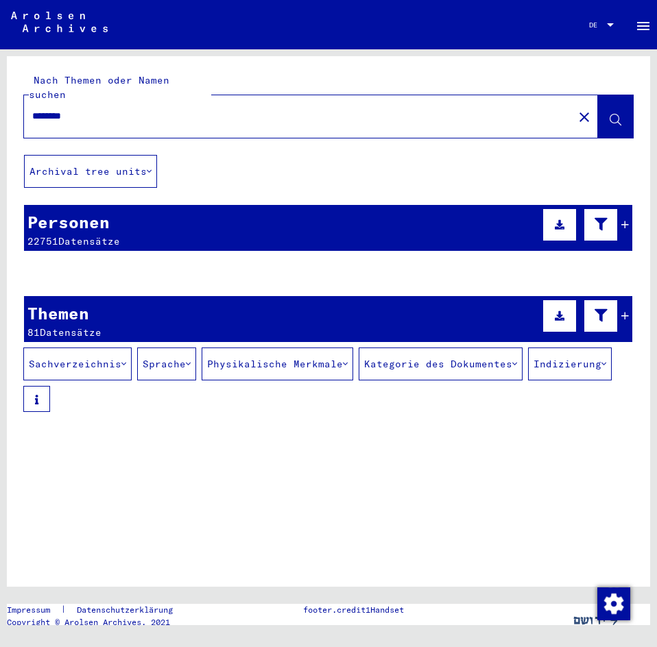
click at [487, 348] on button "Kategorie des Dokumentes" at bounding box center [440, 364] width 164 height 33
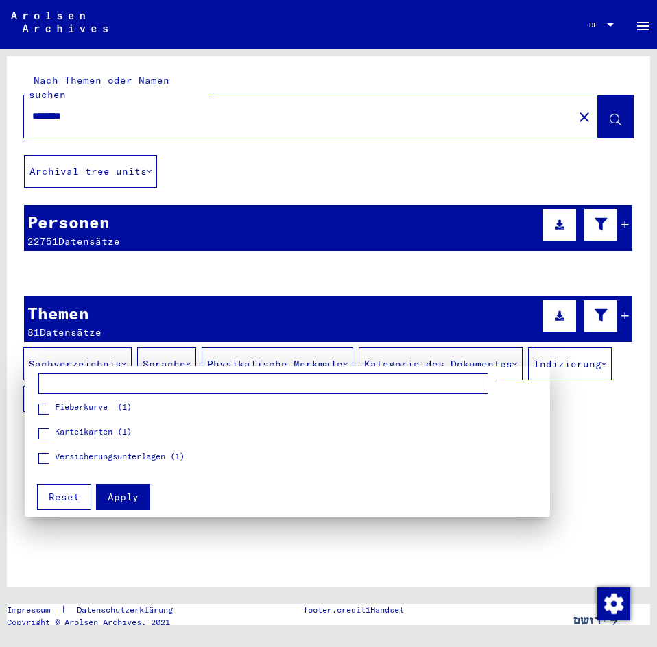
click at [471, 435] on figure "Karteikarten (1)" at bounding box center [264, 438] width 453 height 24
click at [483, 343] on div at bounding box center [328, 323] width 657 height 647
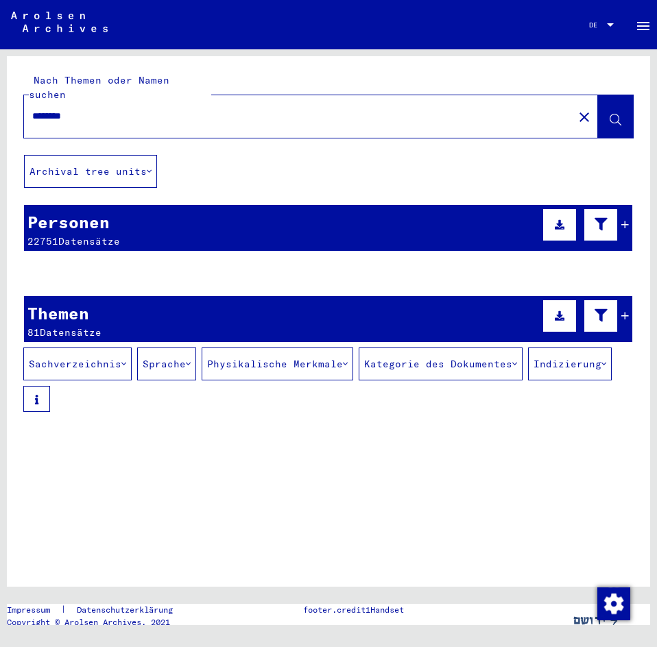
click at [528, 380] on button "Indizierung" at bounding box center [570, 364] width 84 height 33
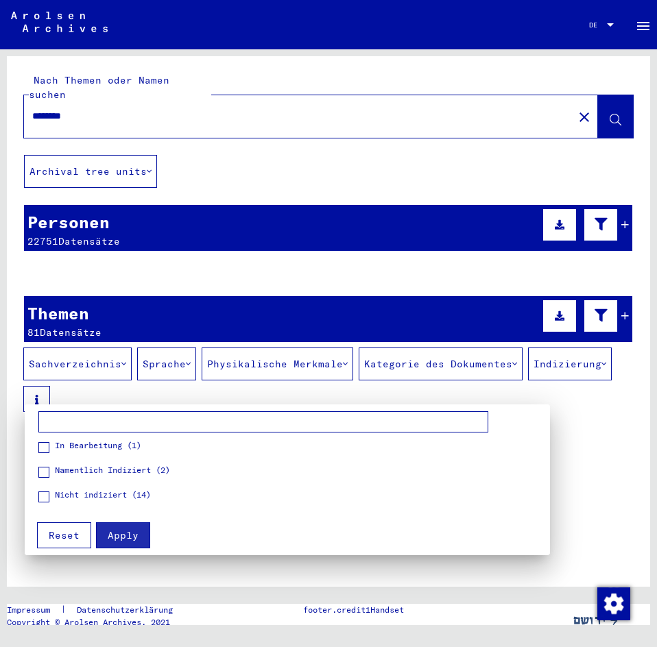
click at [43, 469] on span at bounding box center [43, 472] width 11 height 11
click at [122, 528] on button "Apply" at bounding box center [123, 535] width 54 height 26
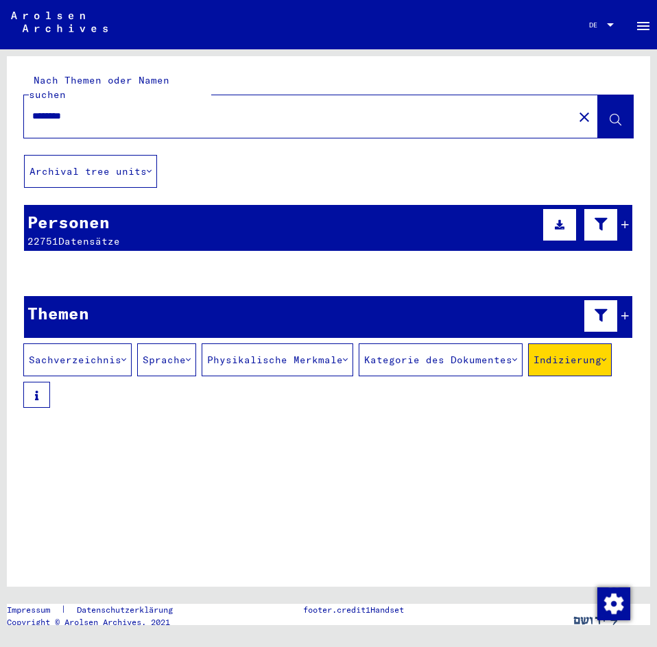
click at [528, 376] on button "Indizierung" at bounding box center [570, 359] width 84 height 33
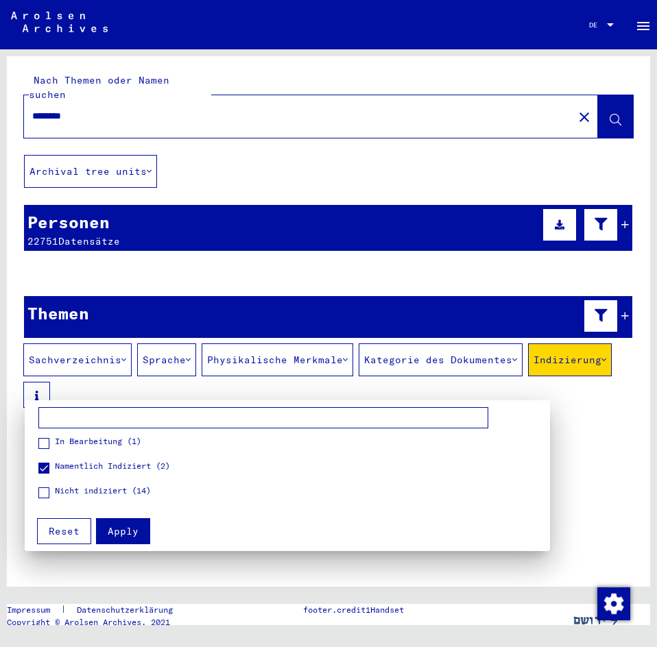
click at [127, 389] on div at bounding box center [328, 323] width 657 height 647
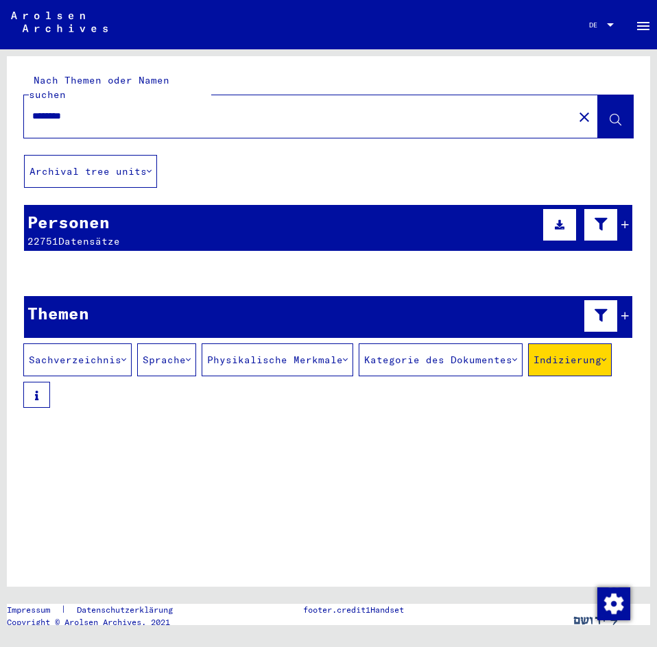
click at [160, 445] on div "Bitte geben Sie einen Suchbegriff ein oder nutzen Sie die Filter, um Suchertref…" at bounding box center [328, 459] width 610 height 85
